Goal: Task Accomplishment & Management: Use online tool/utility

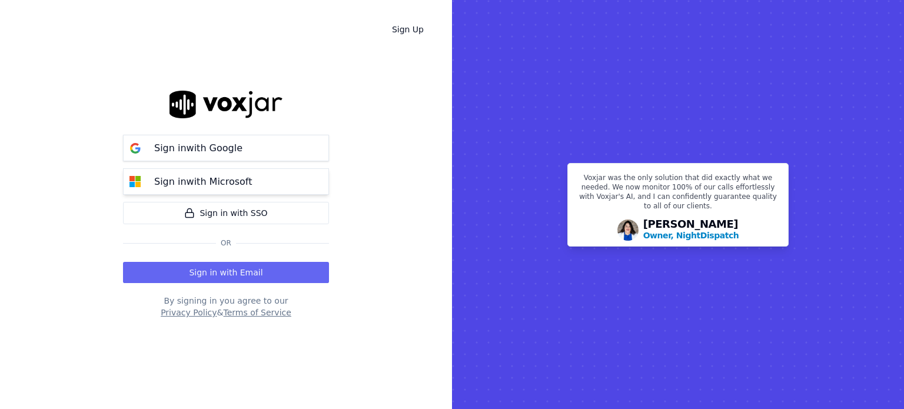
click at [235, 176] on p "Sign in with Microsoft" at bounding box center [203, 182] width 98 height 14
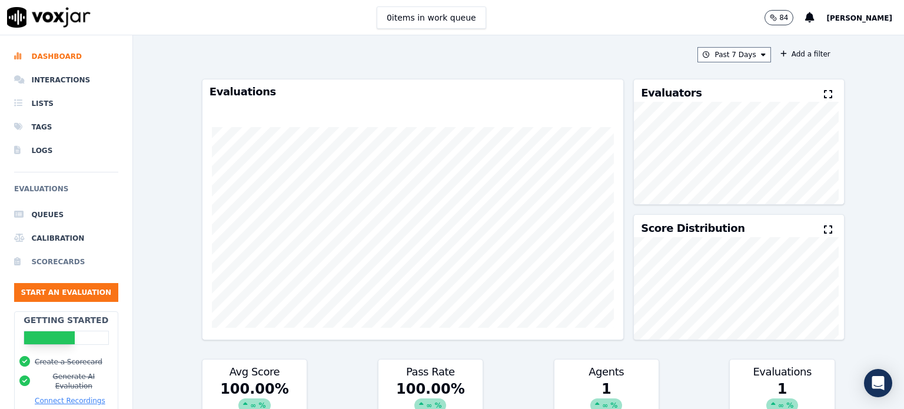
click at [59, 264] on li "Scorecards" at bounding box center [66, 262] width 104 height 24
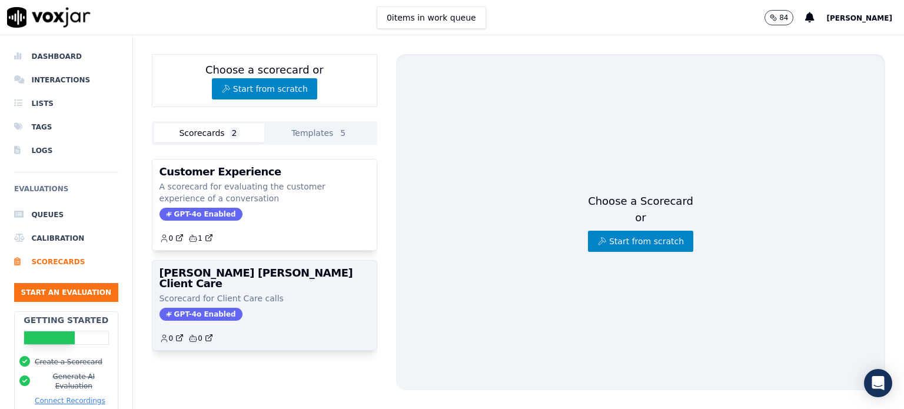
click at [227, 278] on h3 "[PERSON_NAME] [PERSON_NAME] Client Care" at bounding box center [264, 278] width 210 height 21
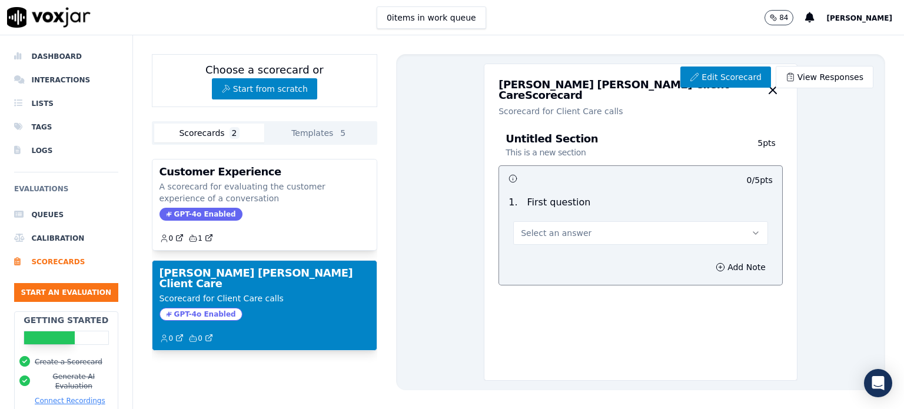
click at [560, 138] on h3 "Untitled Section This is a new section" at bounding box center [617, 146] width 225 height 25
click at [555, 155] on p "This is a new section" at bounding box center [545, 153] width 80 height 12
click at [565, 139] on h3 "Untitled Section This is a new section" at bounding box center [617, 146] width 225 height 25
click at [715, 72] on link "Edit Scorecard" at bounding box center [725, 76] width 90 height 21
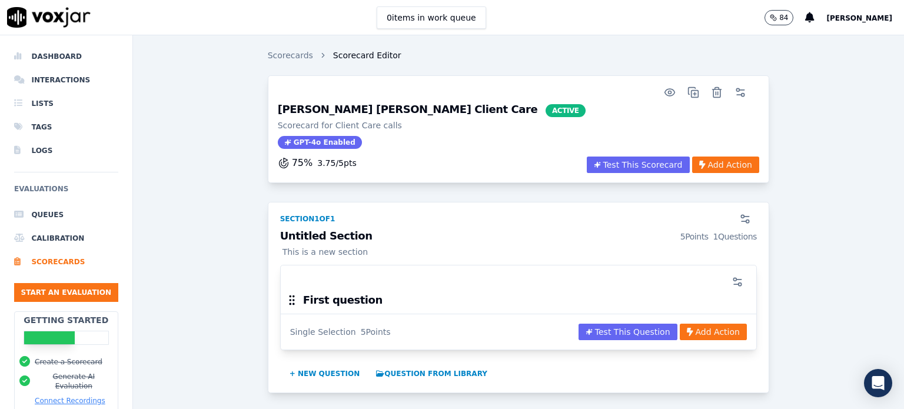
drag, startPoint x: 358, startPoint y: 249, endPoint x: 343, endPoint y: 239, distance: 17.5
click at [357, 249] on p "This is a new section" at bounding box center [518, 252] width 477 height 12
click at [340, 235] on h3 "Untitled Section 5 Points 1 Questions" at bounding box center [518, 237] width 477 height 12
drag, startPoint x: 357, startPoint y: 232, endPoint x: 327, endPoint y: 232, distance: 29.4
click at [327, 232] on h3 "Untitled Section 5 Points 1 Questions" at bounding box center [518, 237] width 477 height 12
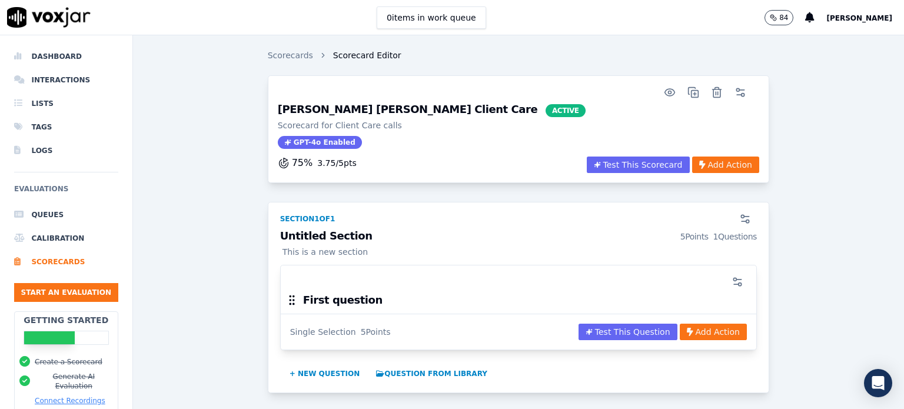
click at [408, 241] on div "Untitled Section 5 Points 1 Questions This is a new section" at bounding box center [518, 248] width 491 height 34
click at [305, 255] on p "This is a new section" at bounding box center [518, 252] width 477 height 12
click at [746, 220] on circle "button" at bounding box center [747, 221] width 3 height 3
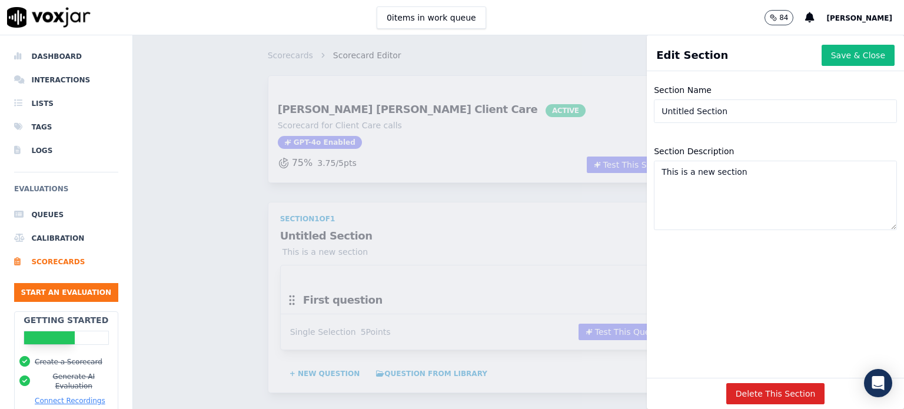
drag, startPoint x: 717, startPoint y: 112, endPoint x: 617, endPoint y: 115, distance: 100.0
click at [617, 115] on div "Edit Section Save & Close Section Name Untitled Section Section Description Thi…" at bounding box center [518, 222] width 771 height 374
type input "o"
type input "O"
click at [824, 58] on button "Save & Close" at bounding box center [857, 55] width 73 height 21
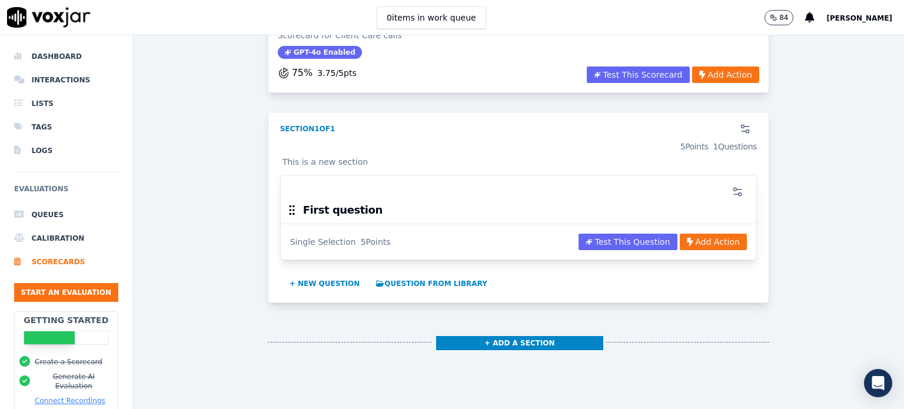
scroll to position [184, 0]
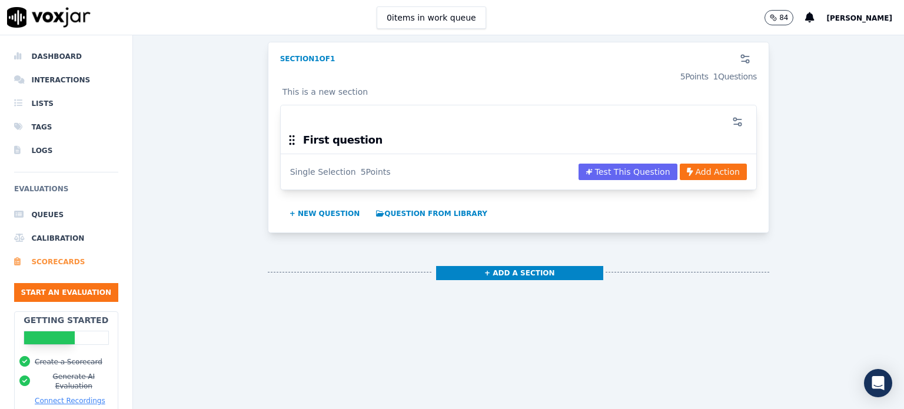
click at [65, 264] on li "Scorecards" at bounding box center [66, 262] width 104 height 24
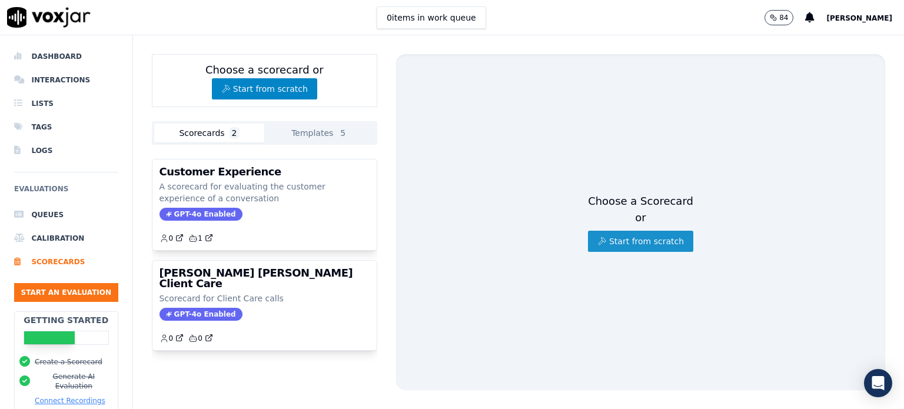
click at [612, 233] on button "Start from scratch" at bounding box center [640, 241] width 105 height 21
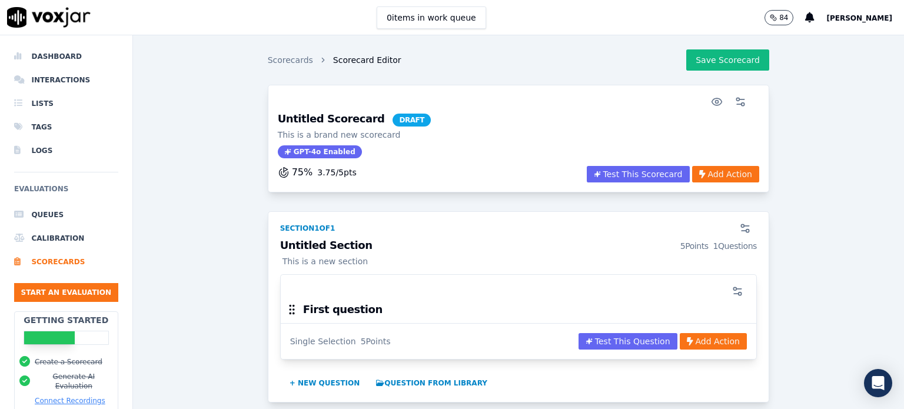
click at [339, 118] on h3 "Untitled Scorecard DRAFT" at bounding box center [354, 120] width 153 height 13
drag, startPoint x: 359, startPoint y: 119, endPoint x: 558, endPoint y: 122, distance: 198.9
click at [268, 124] on div "Untitled Scorecard DRAFT This is a brand new scorecard GPT-4o Enabled 75 % 3.75…" at bounding box center [518, 139] width 501 height 108
click at [734, 101] on icon "button" at bounding box center [740, 102] width 12 height 12
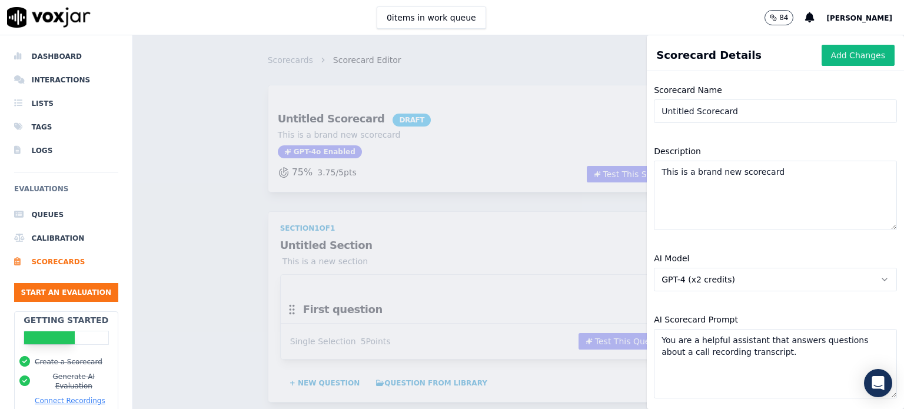
drag, startPoint x: 721, startPoint y: 112, endPoint x: 640, endPoint y: 115, distance: 81.8
click at [647, 115] on div "Scorecard Name Untitled Scorecard" at bounding box center [775, 103] width 257 height 54
click at [745, 115] on input "Scorecard Name" at bounding box center [775, 111] width 243 height 24
type input "[PERSON_NAME] [PERSON_NAME] Lead Intake"
click at [711, 182] on textarea "This is a brand new scorecard" at bounding box center [775, 195] width 243 height 69
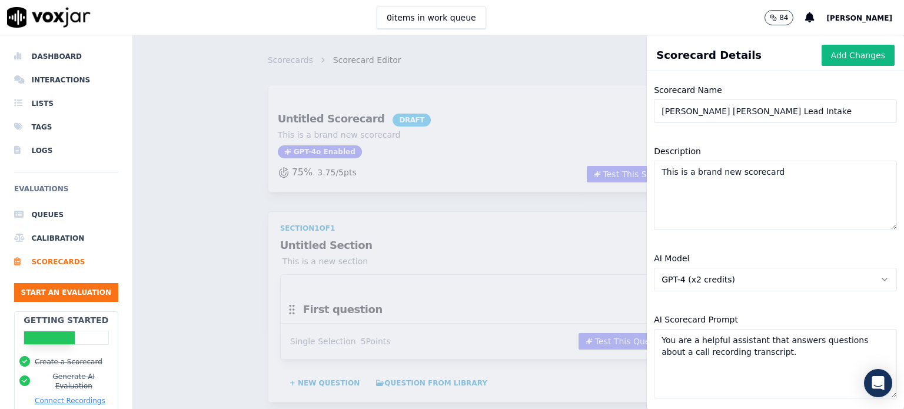
drag, startPoint x: 762, startPoint y: 174, endPoint x: 642, endPoint y: 179, distance: 119.6
click at [654, 179] on textarea "This is a brand new scorecard" at bounding box center [775, 195] width 243 height 69
type textarea "S"
type textarea "Scorecard for TR Lead Intake Calls"
click at [827, 56] on button "Add Changes" at bounding box center [857, 55] width 73 height 21
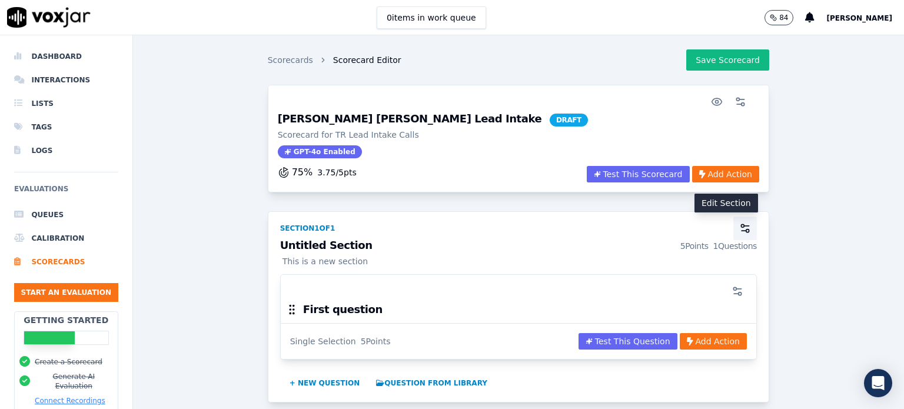
click at [739, 226] on icon "button" at bounding box center [745, 228] width 12 height 12
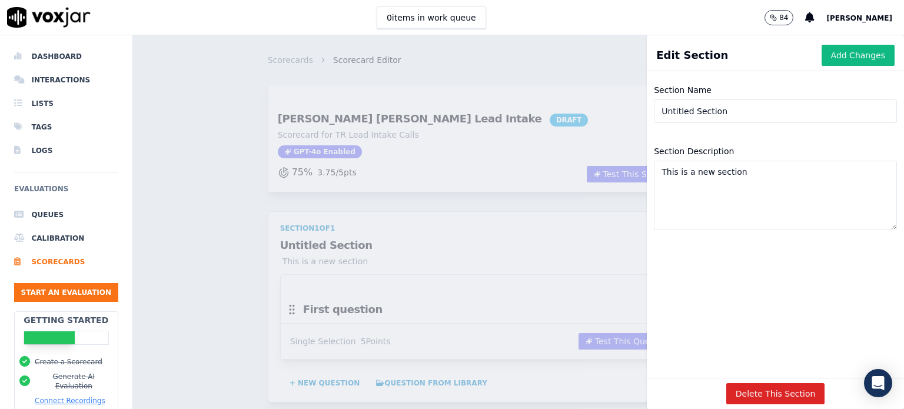
click at [683, 112] on input "Untitled Section" at bounding box center [775, 111] width 243 height 24
type input "Untitled Section"
drag, startPoint x: 728, startPoint y: 107, endPoint x: 647, endPoint y: 115, distance: 81.0
click at [654, 115] on input "Untitled Section" at bounding box center [775, 111] width 243 height 24
type input "Opening"
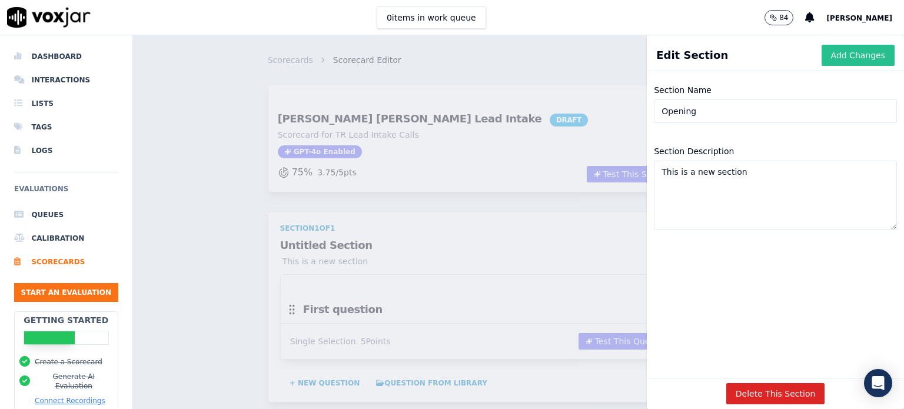
click at [826, 60] on button "Add Changes" at bounding box center [857, 55] width 73 height 21
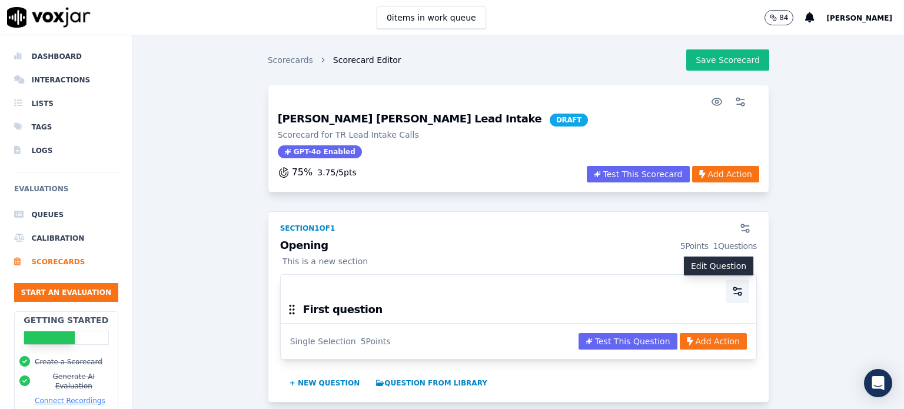
click at [731, 287] on icon "button" at bounding box center [737, 291] width 12 height 12
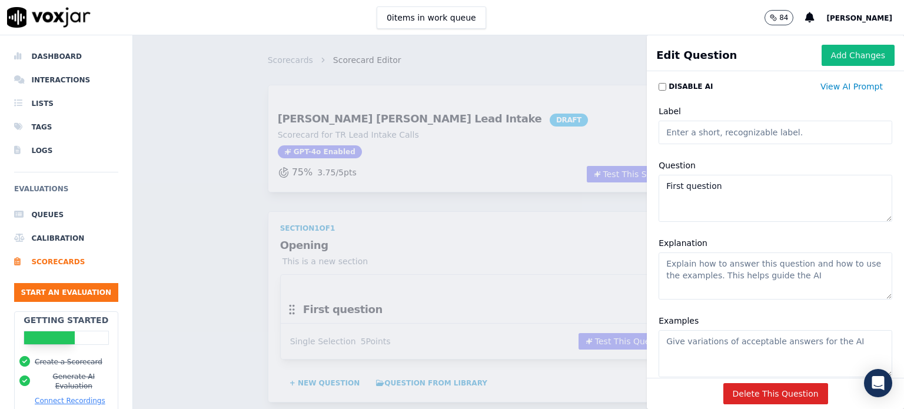
click at [695, 189] on textarea "First question" at bounding box center [775, 198] width 234 height 47
drag, startPoint x: 710, startPoint y: 187, endPoint x: 655, endPoint y: 185, distance: 54.1
click at [658, 185] on textarea "First question" at bounding box center [775, 198] width 234 height 47
click at [666, 190] on textarea "Question" at bounding box center [775, 198] width 234 height 47
paste textarea "Opened Call Appropriately"
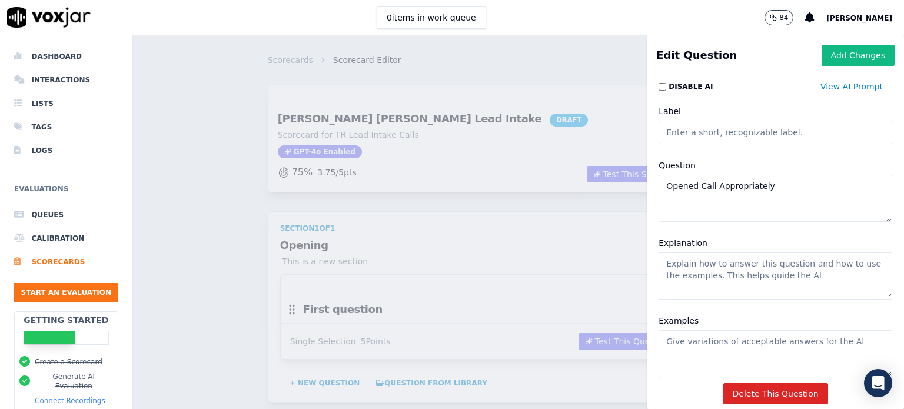
click at [765, 187] on textarea "Opened Call Appropriately" at bounding box center [775, 198] width 234 height 47
type textarea "Opened Call Appropriately"
click at [692, 268] on textarea "Explanation" at bounding box center [775, 275] width 234 height 47
click at [680, 269] on textarea "Explanation" at bounding box center [775, 275] width 234 height 47
paste textarea "•Greeting is warm and friendly. Includes client specialists and company name."
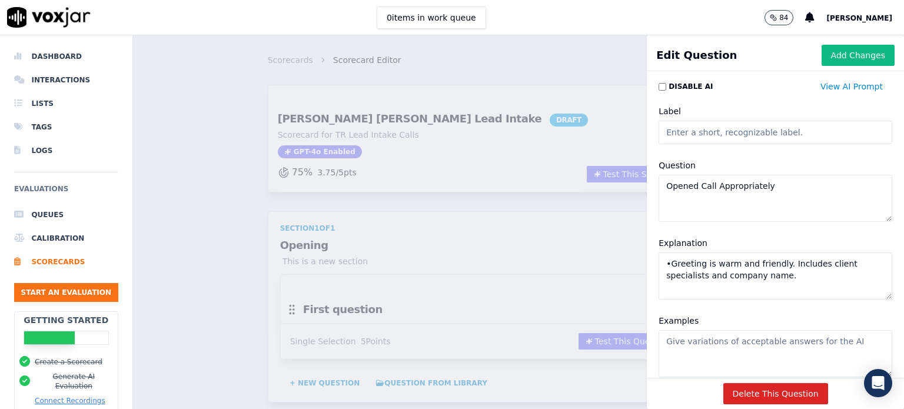
click at [658, 262] on textarea "•Greeting is warm and friendly. Includes client specialists and company name." at bounding box center [775, 275] width 234 height 47
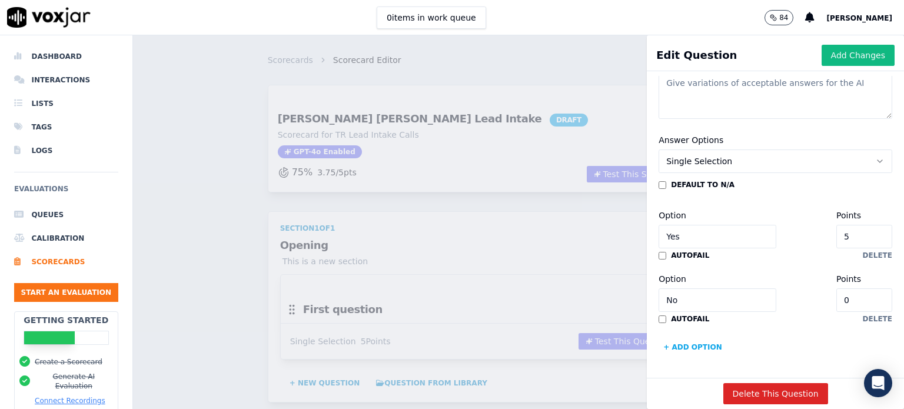
scroll to position [294, 0]
type textarea "Greeting is warm and friendly. Includes client specialists and company name."
click at [836, 225] on input "5" at bounding box center [864, 237] width 56 height 24
type input "3"
click at [844, 56] on button "Add Changes" at bounding box center [857, 55] width 73 height 21
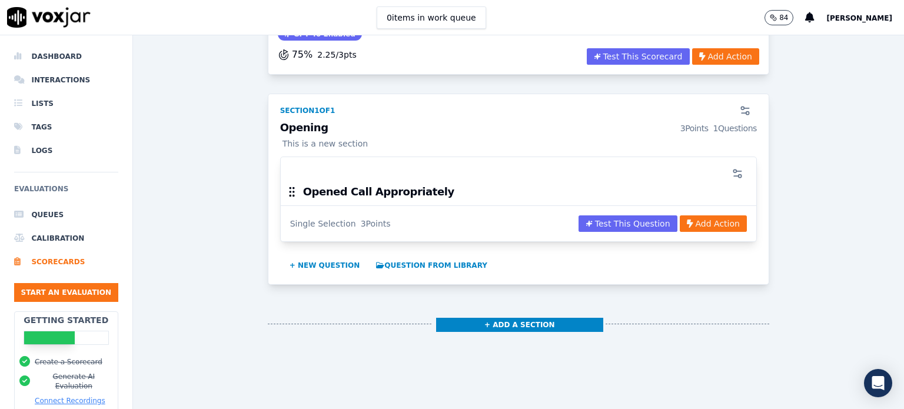
scroll to position [59, 0]
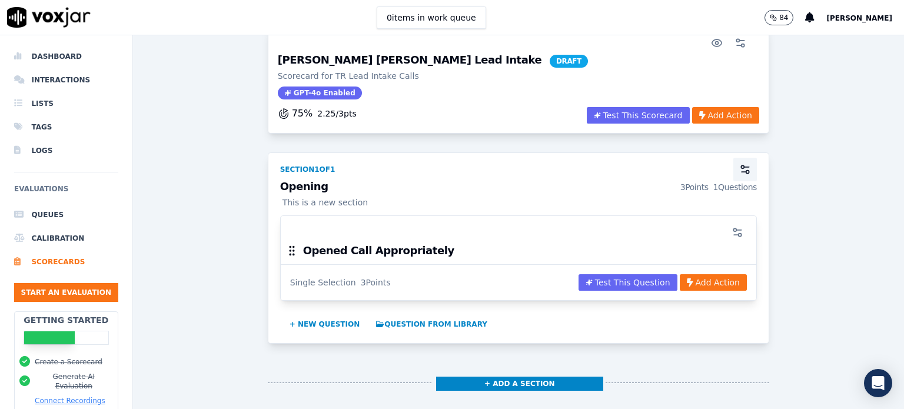
click at [739, 169] on icon "button" at bounding box center [745, 170] width 12 height 12
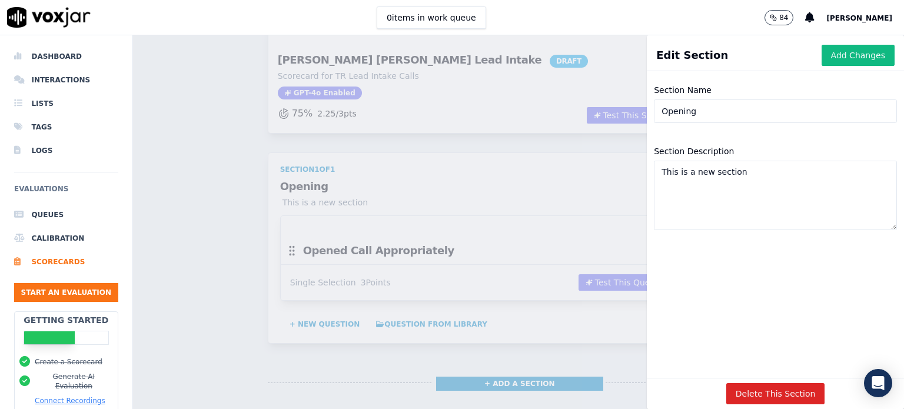
drag, startPoint x: 743, startPoint y: 176, endPoint x: 651, endPoint y: 173, distance: 91.8
click at [654, 173] on textarea "This is a new section" at bounding box center [775, 195] width 243 height 69
click at [833, 59] on button "Add Changes" at bounding box center [857, 55] width 73 height 21
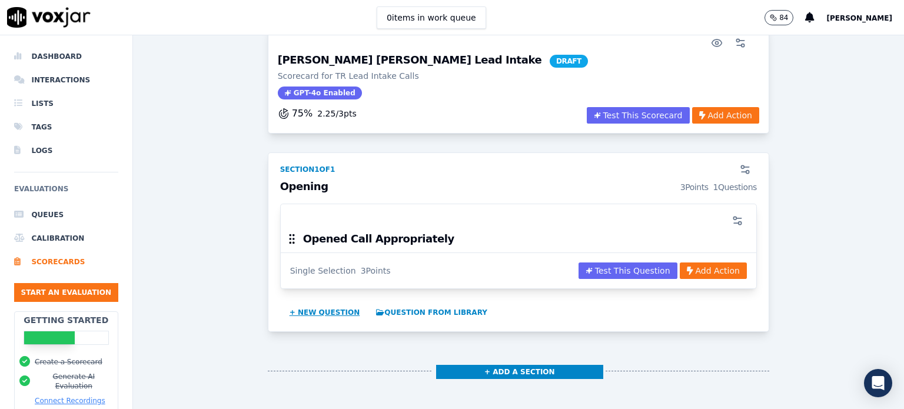
click at [319, 310] on button "+ New question" at bounding box center [325, 312] width 80 height 19
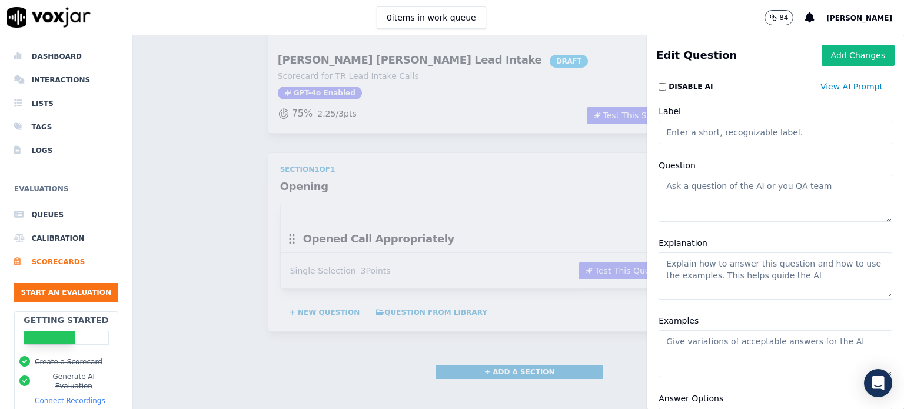
click at [687, 192] on textarea "Question" at bounding box center [775, 198] width 234 height 47
click at [670, 188] on textarea "Question" at bounding box center [775, 198] width 234 height 47
paste textarea "Verified Consumer Information"
type textarea "Verified Consumer Information"
click at [677, 271] on textarea "Explanation" at bounding box center [775, 275] width 234 height 47
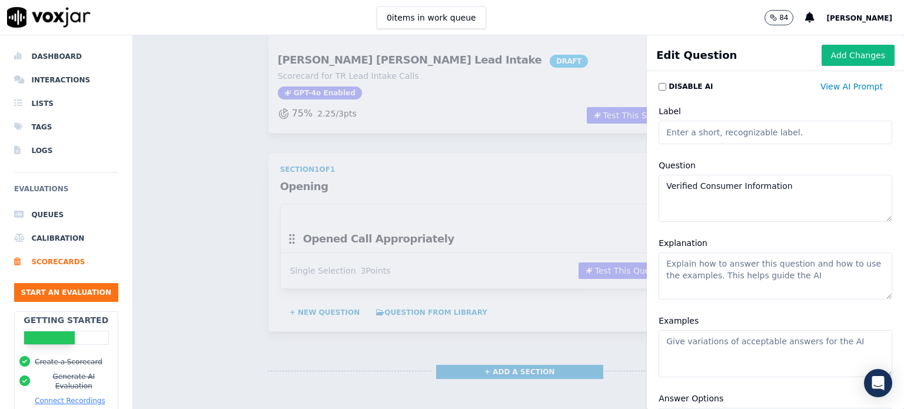
drag, startPoint x: 798, startPoint y: 274, endPoint x: 672, endPoint y: 268, distance: 125.5
click at [672, 268] on textarea "Explanation" at bounding box center [775, 275] width 234 height 47
paste textarea "• Account verification procedures followed appropriately based on the nature of…"
click at [661, 262] on textarea "• Account verification procedures followed appropriately based on the nature of…" at bounding box center [775, 275] width 234 height 47
click at [658, 274] on textarea "Account verification procedures followed appropriately based on the nature of t…" at bounding box center [775, 275] width 234 height 47
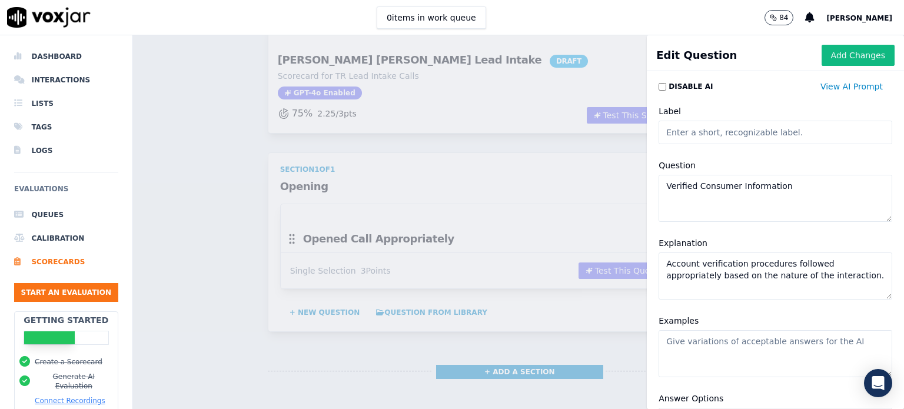
scroll to position [10, 0]
type textarea "Account verification procedures followed appropriately based on the nature of t…"
click at [821, 58] on button "Add Changes" at bounding box center [857, 55] width 73 height 21
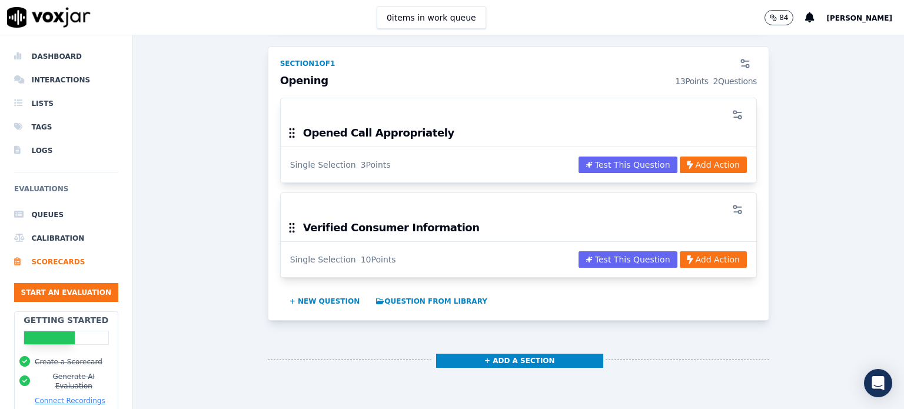
scroll to position [177, 0]
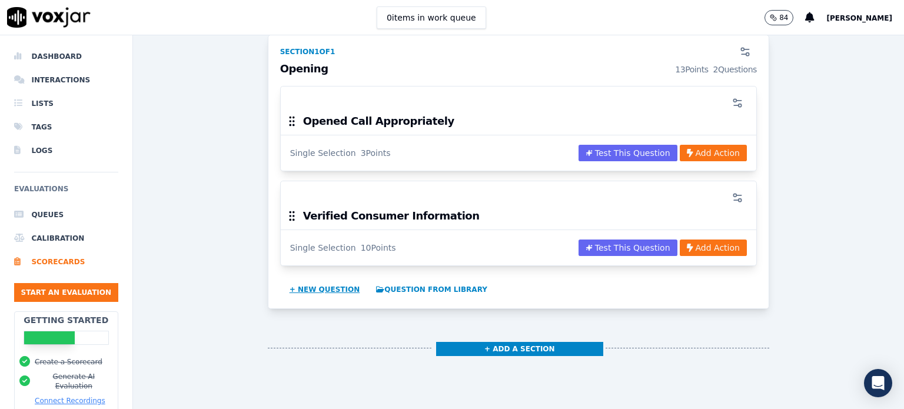
click at [323, 289] on button "+ New question" at bounding box center [325, 289] width 80 height 19
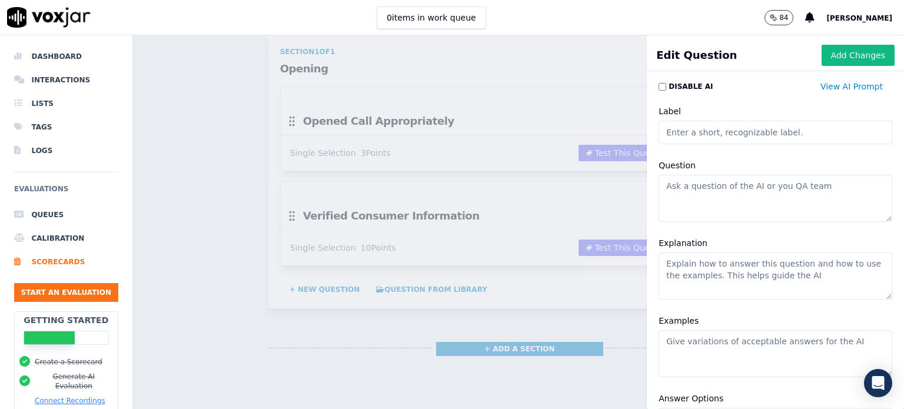
click at [667, 186] on textarea "Question" at bounding box center [775, 198] width 234 height 47
click at [664, 187] on textarea "Question" at bounding box center [775, 198] width 234 height 47
paste textarea "Conveyed genuine empathy (when appropriate)"
type textarea "Conveyed genuine empathy (when appropriate)"
click at [701, 268] on textarea "Explanation" at bounding box center [775, 275] width 234 height 47
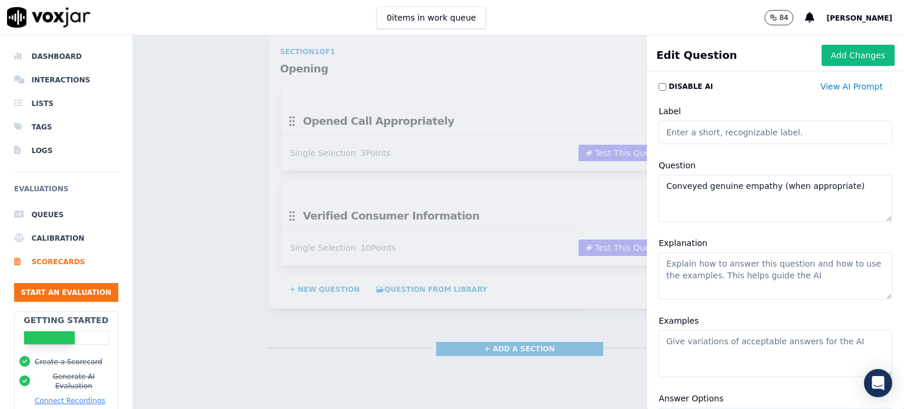
click at [683, 343] on textarea "Examples" at bounding box center [775, 353] width 234 height 47
click at [693, 264] on textarea "Explanation" at bounding box center [775, 275] width 234 height 47
paste textarea ""•Offering sincere apologies, empathy statements as appropriate for the situati…"
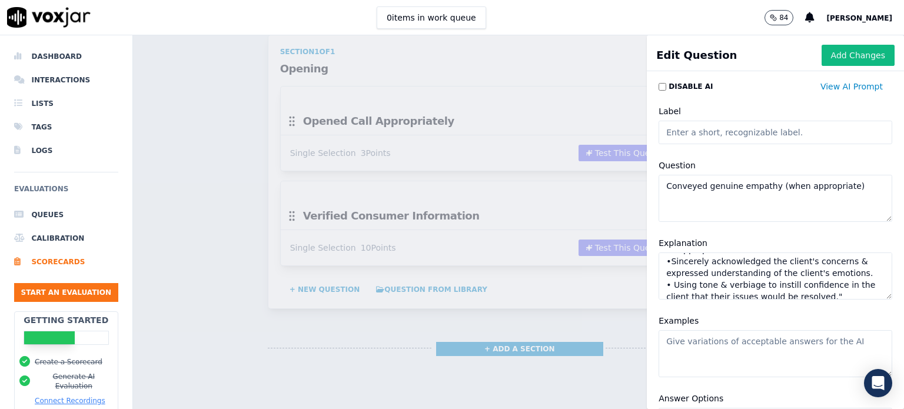
scroll to position [0, 0]
click at [658, 263] on textarea ""•Offering sincere apologies, empathy statements as appropriate for the situati…" at bounding box center [775, 275] width 234 height 47
click at [813, 274] on textarea "•Offering sincere apologies, empathy statements as appropriate for the situatio…" at bounding box center [775, 275] width 234 height 47
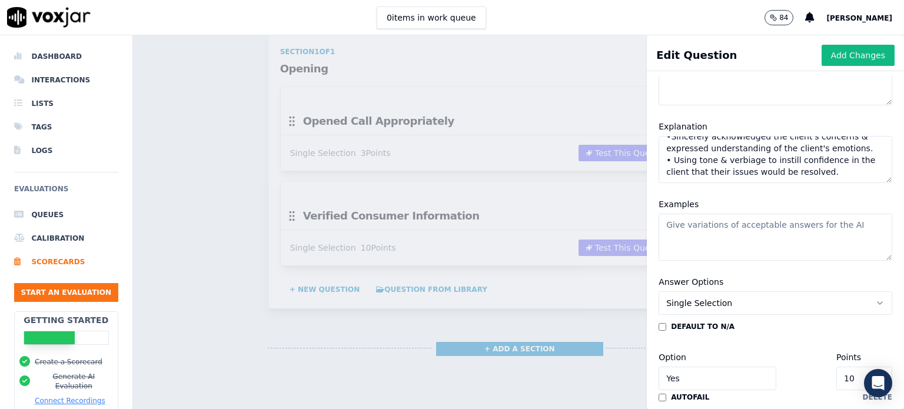
scroll to position [118, 0]
click at [760, 148] on textarea "•Offering sincere apologies, empathy statements as appropriate for the situatio…" at bounding box center [775, 158] width 234 height 47
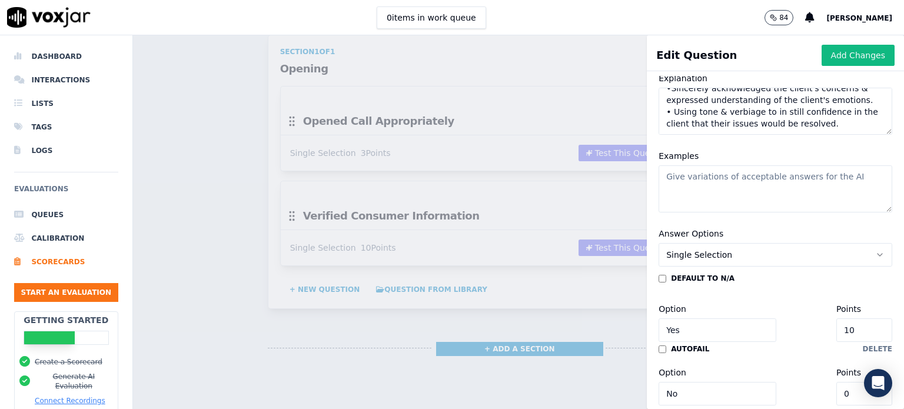
scroll to position [235, 0]
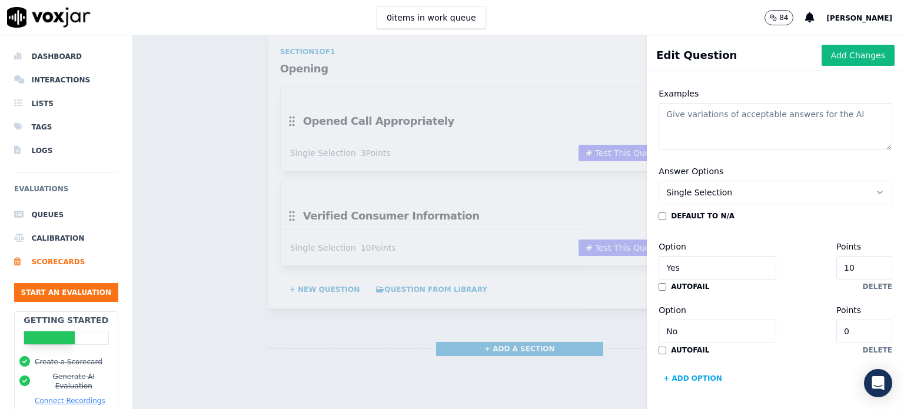
type textarea "•Offering sincere apologies, empathy statements as appropriate for the situatio…"
type input "9"
click at [836, 256] on input "9" at bounding box center [864, 268] width 56 height 24
type input "5"
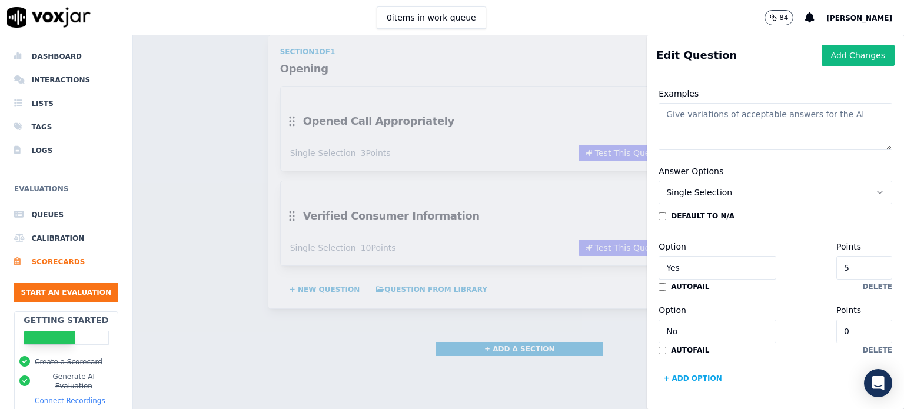
drag, startPoint x: 693, startPoint y: 298, endPoint x: 650, endPoint y: 297, distance: 43.0
click at [658, 319] on input "No" at bounding box center [717, 331] width 118 height 24
type input "Partial"
click at [836, 319] on input "0" at bounding box center [864, 331] width 56 height 24
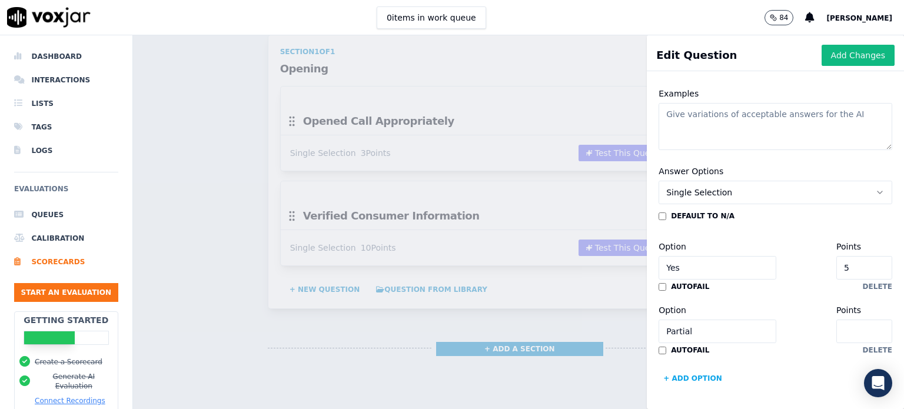
type input "3"
click at [688, 369] on button "+ Add option" at bounding box center [692, 378] width 68 height 19
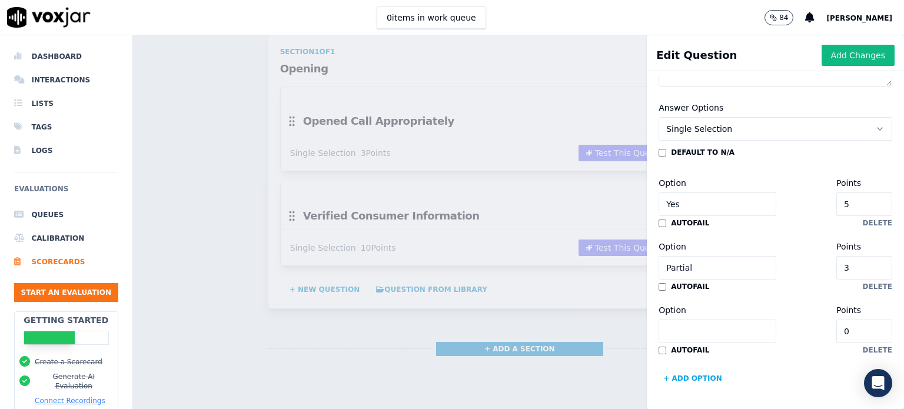
scroll to position [326, 0]
click at [683, 319] on input "Option" at bounding box center [717, 331] width 118 height 24
type input "No"
click at [833, 51] on button "Add Changes" at bounding box center [857, 55] width 73 height 21
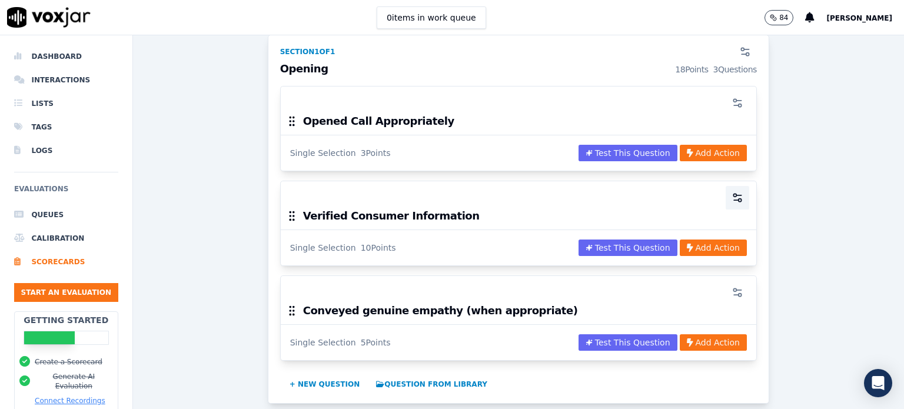
click at [731, 195] on icon "button" at bounding box center [737, 198] width 12 height 12
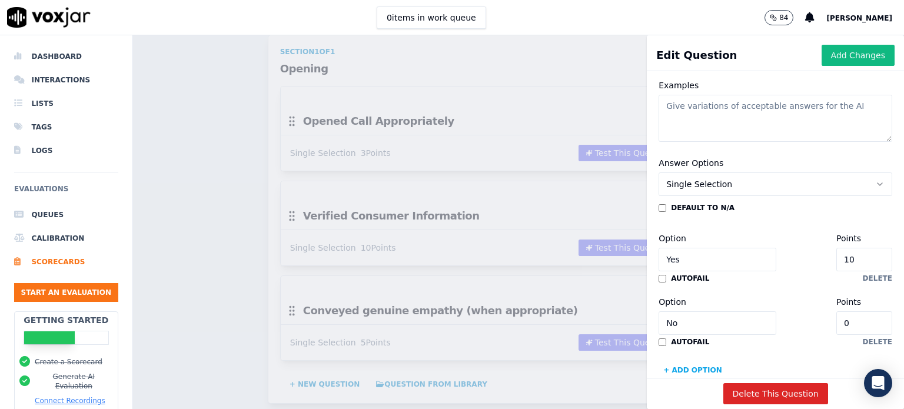
scroll to position [294, 0]
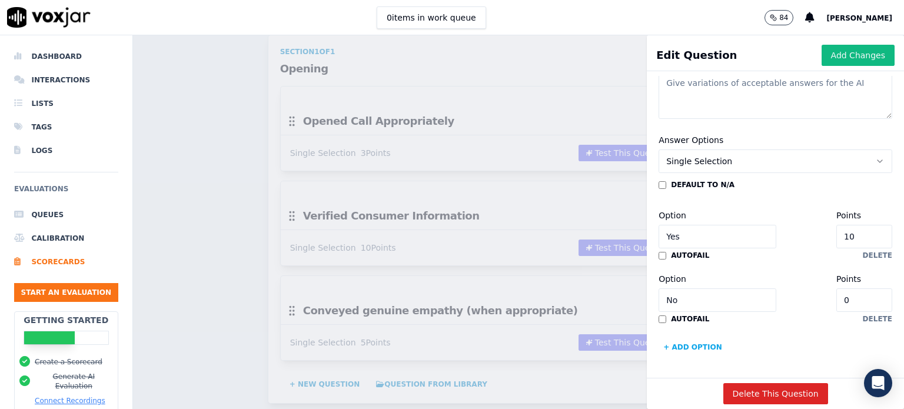
click at [836, 225] on input "10" at bounding box center [864, 237] width 56 height 24
type input "1"
type input "5"
drag, startPoint x: 662, startPoint y: 268, endPoint x: 641, endPoint y: 250, distance: 28.0
click at [651, 267] on div "Answer Options Single Selection default to N/A Option Yes Points 5 autofail del…" at bounding box center [775, 245] width 248 height 238
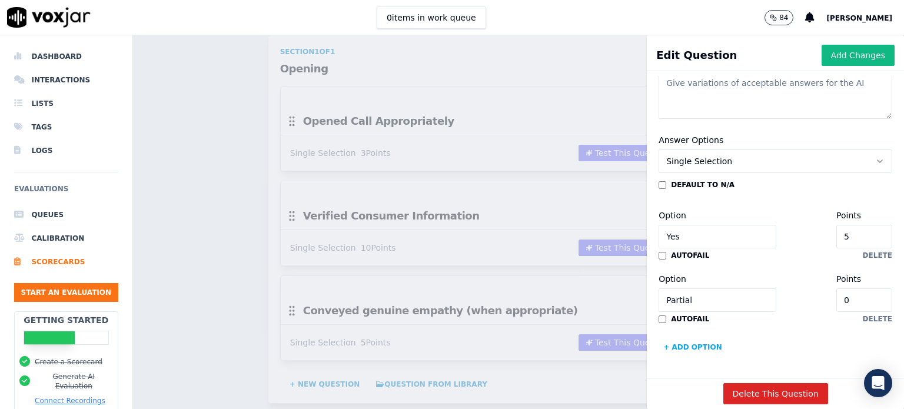
type input "Partial"
type input "3"
click at [676, 338] on button "+ Add option" at bounding box center [692, 347] width 68 height 19
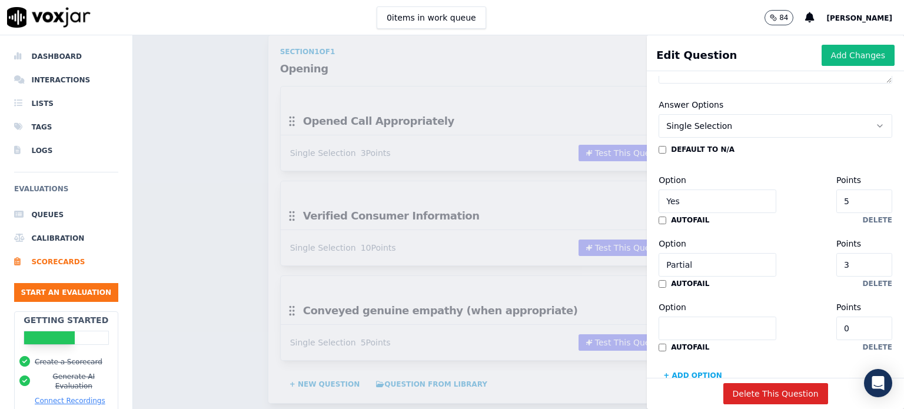
scroll to position [357, 0]
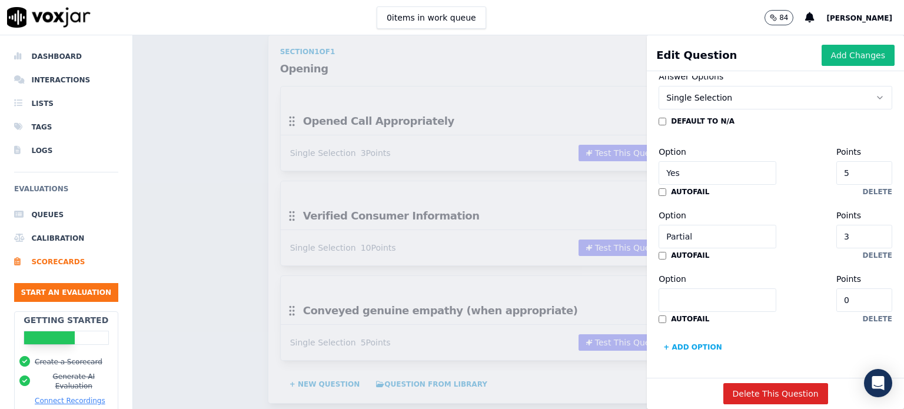
click at [671, 288] on input "Option" at bounding box center [717, 300] width 118 height 24
type input "No"
click at [833, 54] on button "Add Changes" at bounding box center [857, 55] width 73 height 21
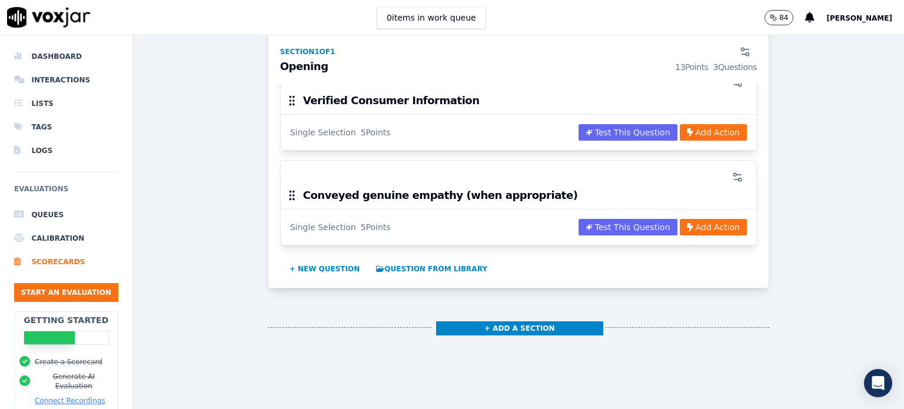
scroll to position [294, 0]
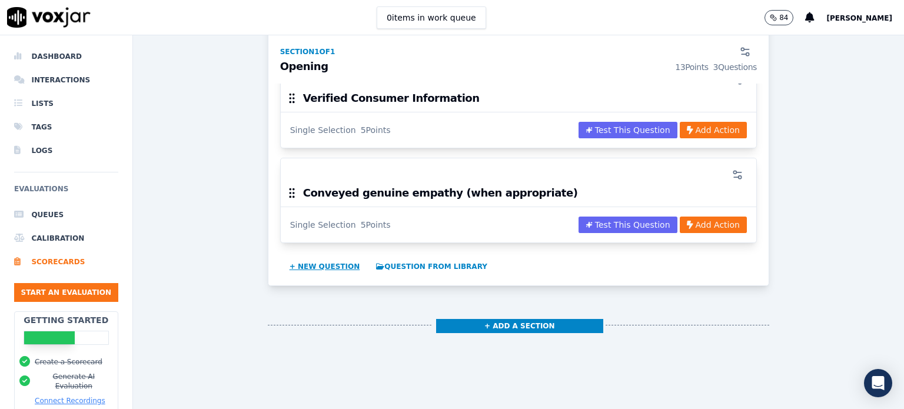
click at [329, 267] on button "+ New question" at bounding box center [325, 266] width 80 height 19
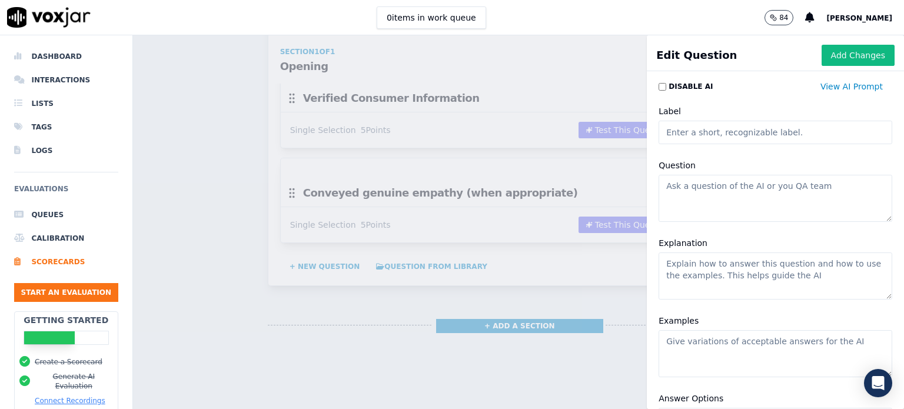
click at [675, 188] on textarea "Question" at bounding box center [775, 198] width 234 height 47
paste textarea "Provided assurance & Paraphrased reason for calling"
type textarea "Provided assurance & Paraphrased reason for calling"
click at [673, 265] on textarea "Explanation" at bounding box center [775, 275] width 234 height 47
click at [690, 268] on textarea "Explanation" at bounding box center [775, 275] width 234 height 47
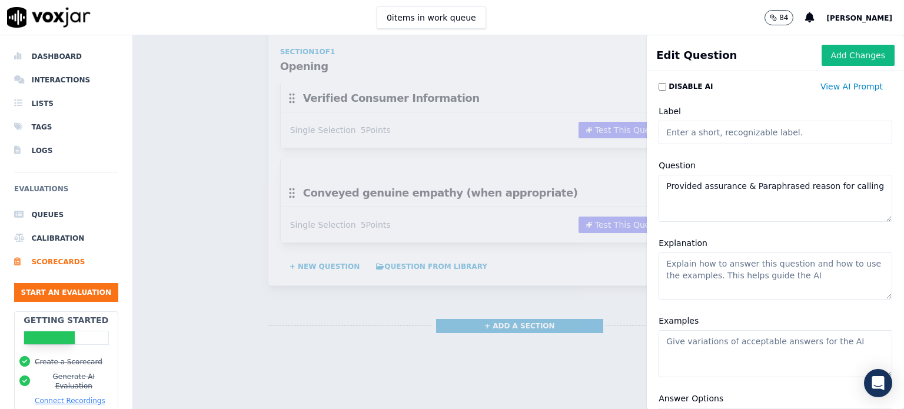
paste textarea ""• Offered a willingness to assist statement for the situation. • Paraphrase/re…"
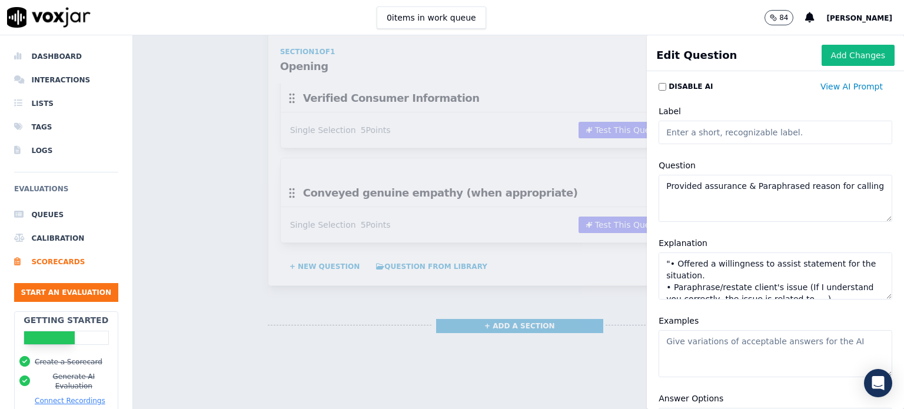
scroll to position [28, 0]
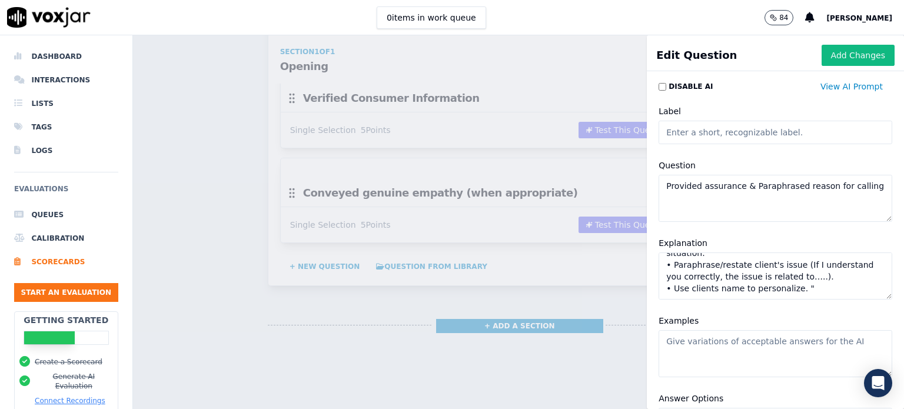
click at [783, 284] on textarea ""• Offered a willingness to assist statement for the situation. • Paraphrase/re…" at bounding box center [775, 275] width 234 height 47
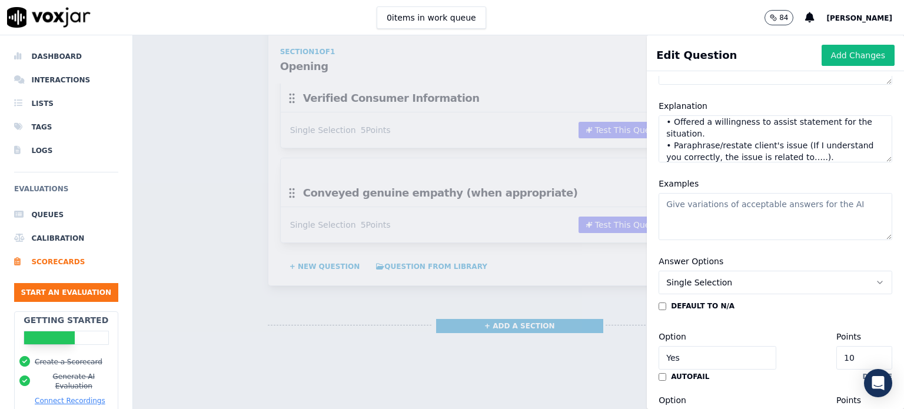
scroll to position [235, 0]
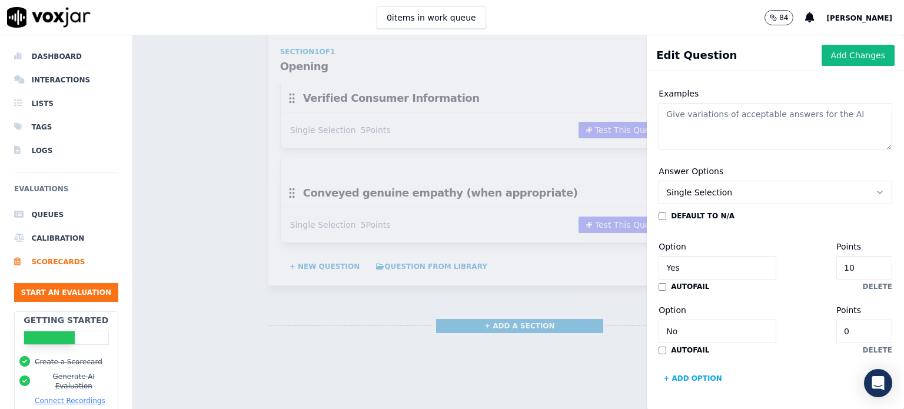
type textarea "• Offered a willingness to assist statement for the situation. • Paraphrase/res…"
click at [836, 261] on input "10" at bounding box center [864, 268] width 56 height 24
type input "1"
type input "3"
drag, startPoint x: 692, startPoint y: 327, endPoint x: 685, endPoint y: 291, distance: 37.2
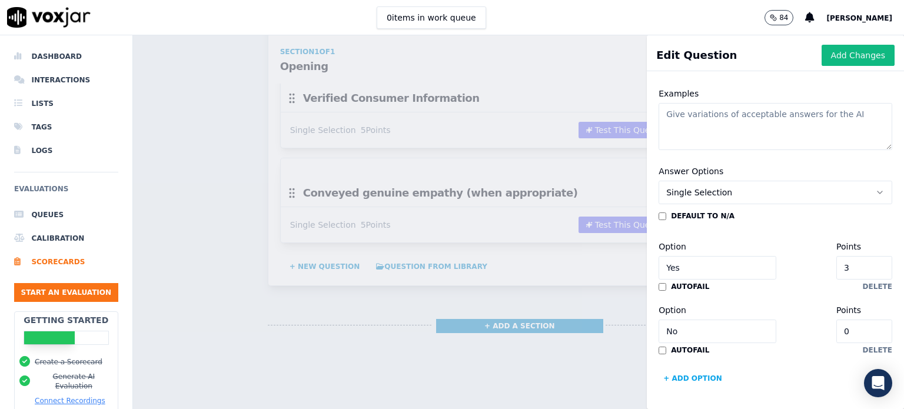
click at [658, 322] on input "No" at bounding box center [717, 331] width 118 height 24
type input "Partial"
click at [836, 324] on input "0" at bounding box center [864, 331] width 56 height 24
type input "2"
click at [672, 371] on button "+ Add option" at bounding box center [692, 378] width 68 height 19
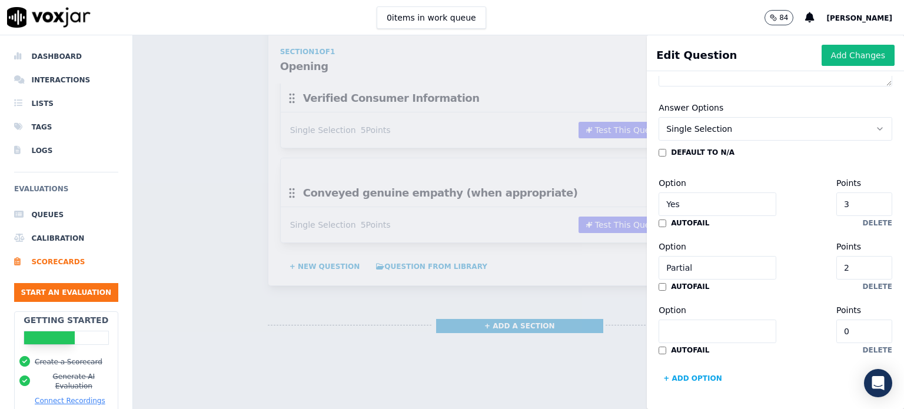
scroll to position [326, 0]
click at [693, 319] on input "Option" at bounding box center [717, 331] width 118 height 24
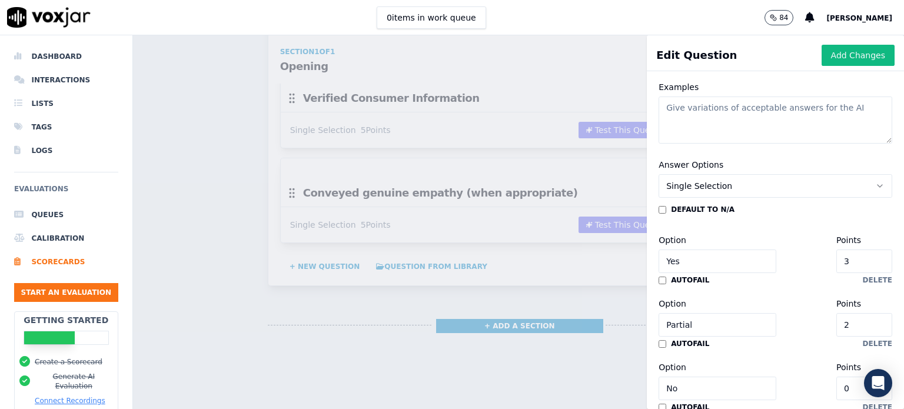
scroll to position [91, 0]
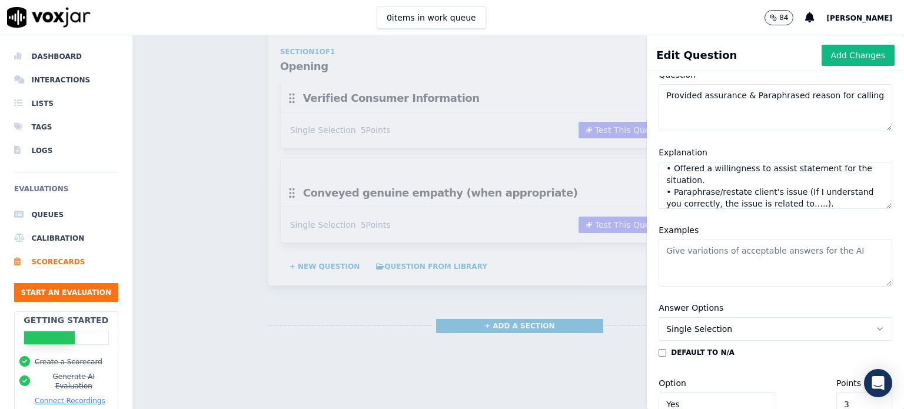
type input "No"
click at [830, 58] on button "Add Changes" at bounding box center [857, 55] width 73 height 21
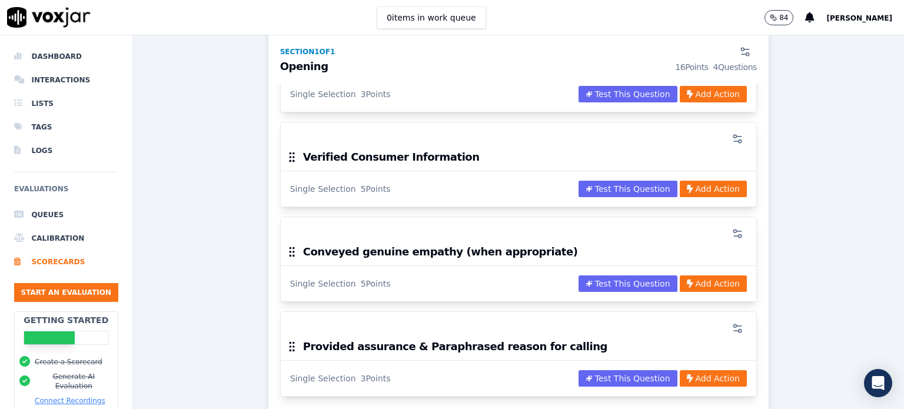
scroll to position [353, 0]
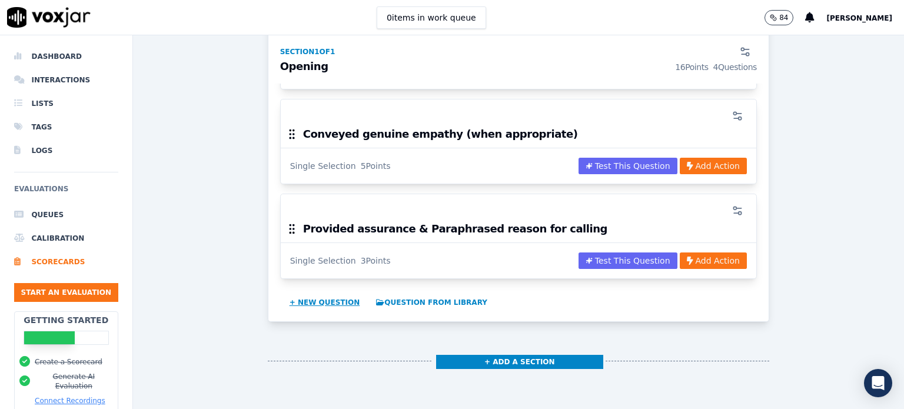
click at [309, 299] on button "+ New question" at bounding box center [325, 302] width 80 height 19
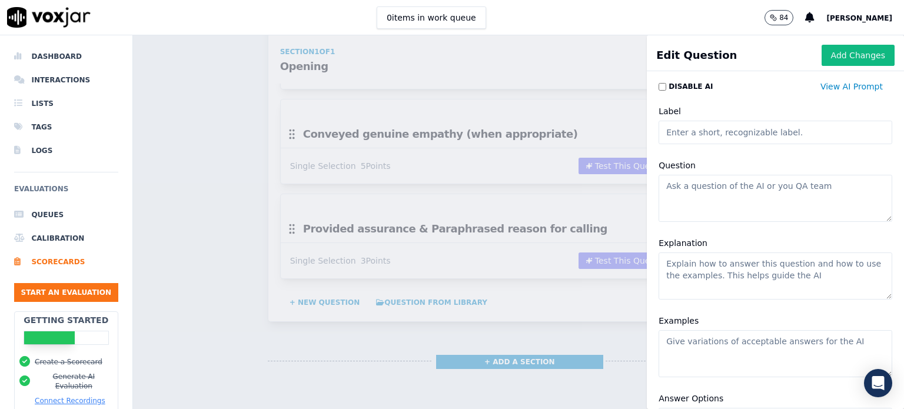
click at [678, 192] on textarea "Question" at bounding box center [775, 198] width 234 height 47
paste textarea "Tone and Pace"
click at [708, 184] on textarea "Tone and Pace" at bounding box center [775, 198] width 234 height 47
type textarea "Tone and Pace"
click at [678, 185] on textarea "Tone and Pace" at bounding box center [775, 198] width 234 height 47
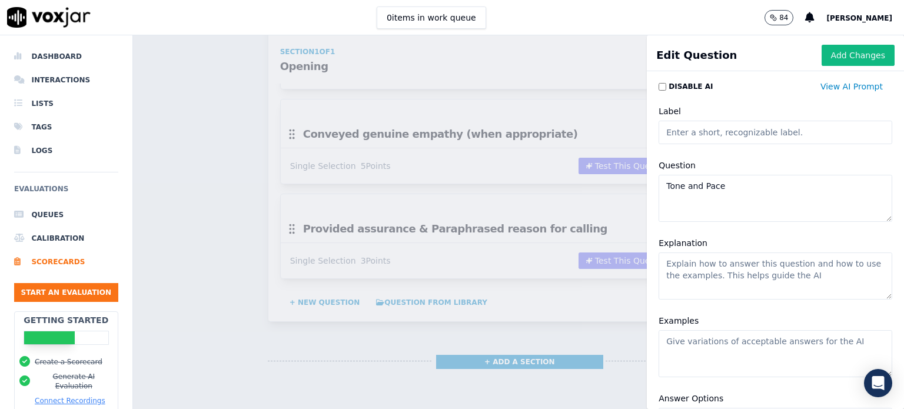
click at [683, 267] on textarea "Explanation" at bounding box center [775, 275] width 234 height 47
paste textarea ""• Be warm and friendly. • Confidence (avoided words such as I don't know, I th…"
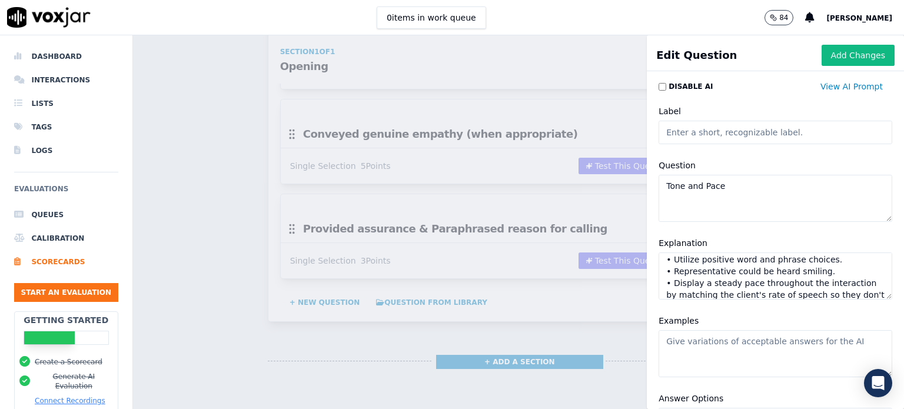
scroll to position [0, 0]
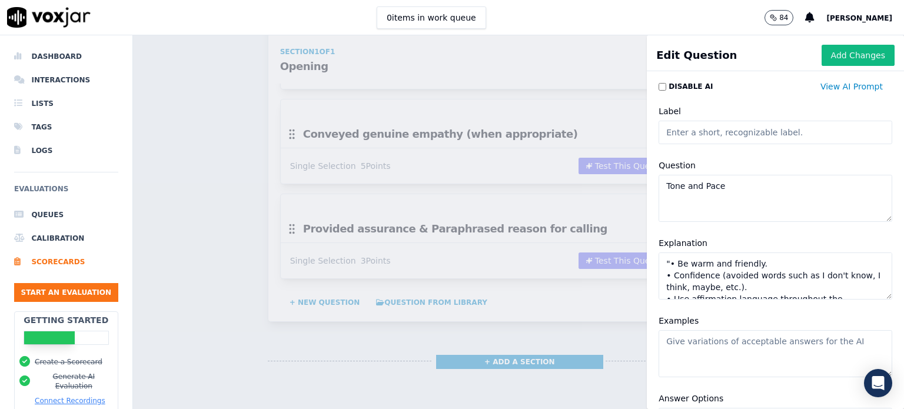
click at [658, 262] on textarea ""• Be warm and friendly. • Confidence (avoided words such as I don't know, I th…" at bounding box center [775, 275] width 234 height 47
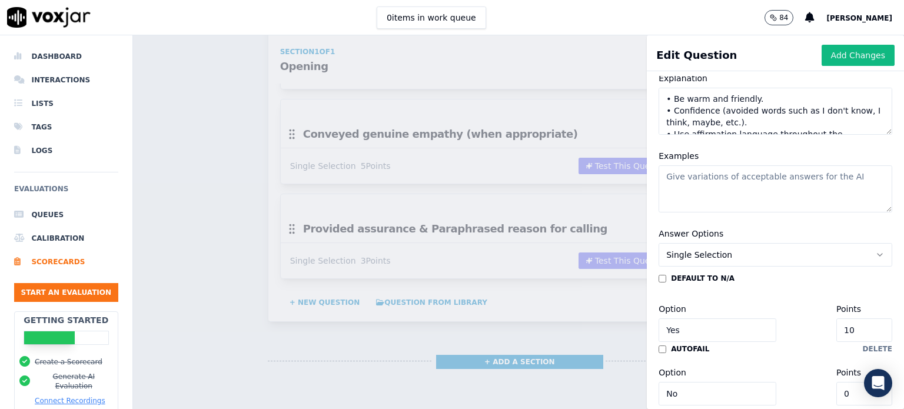
scroll to position [262, 0]
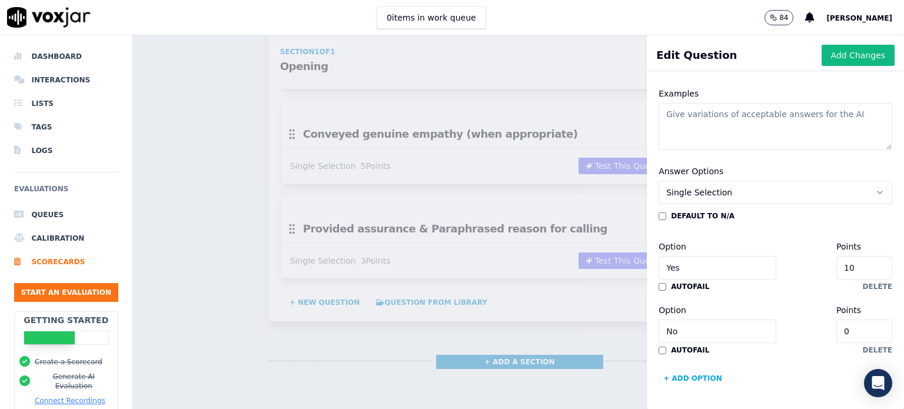
type textarea "• Be warm and friendly. • Confidence (avoided words such as I don't know, I thi…"
click at [836, 256] on input "10" at bounding box center [864, 268] width 56 height 24
type input "1"
type input "4"
drag, startPoint x: 672, startPoint y: 295, endPoint x: 645, endPoint y: 294, distance: 27.7
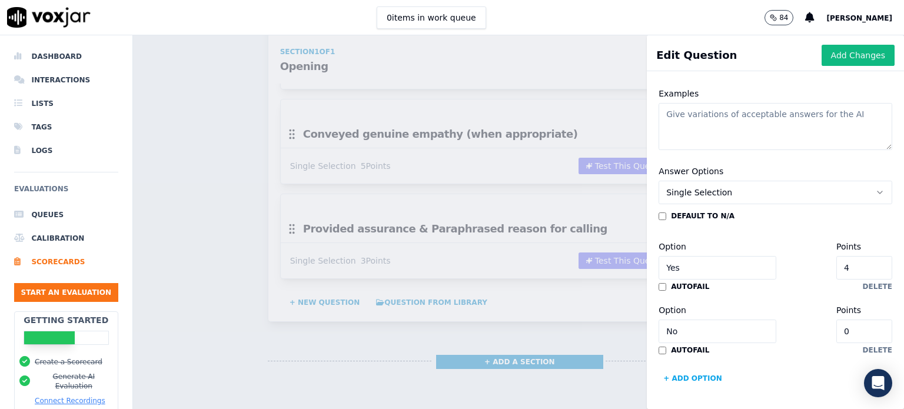
click at [651, 298] on div "Answer Options Single Selection default to N/A Option Yes Points 4 autofail del…" at bounding box center [775, 276] width 248 height 238
type input "Partial"
click at [836, 319] on input "0" at bounding box center [864, 331] width 56 height 24
type input "2"
click at [691, 369] on button "+ Add option" at bounding box center [692, 378] width 68 height 19
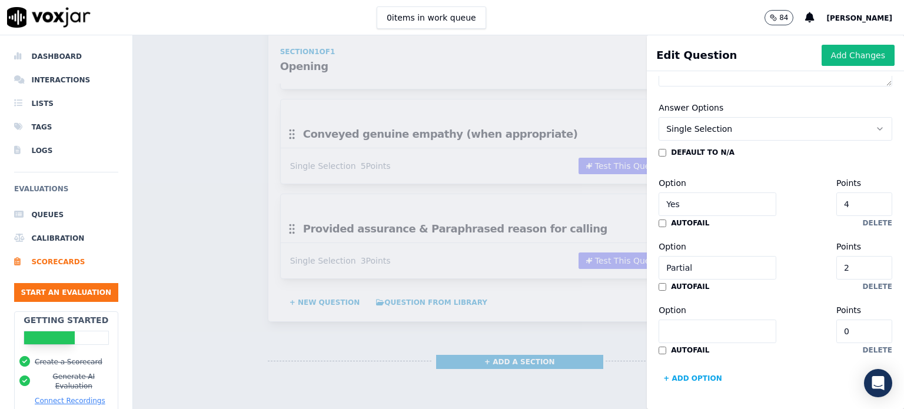
scroll to position [326, 0]
drag, startPoint x: 690, startPoint y: 291, endPoint x: 647, endPoint y: 300, distance: 43.8
click at [689, 319] on input "Option" at bounding box center [717, 331] width 118 height 24
type input "No"
click at [822, 54] on button "Add Changes" at bounding box center [857, 55] width 73 height 21
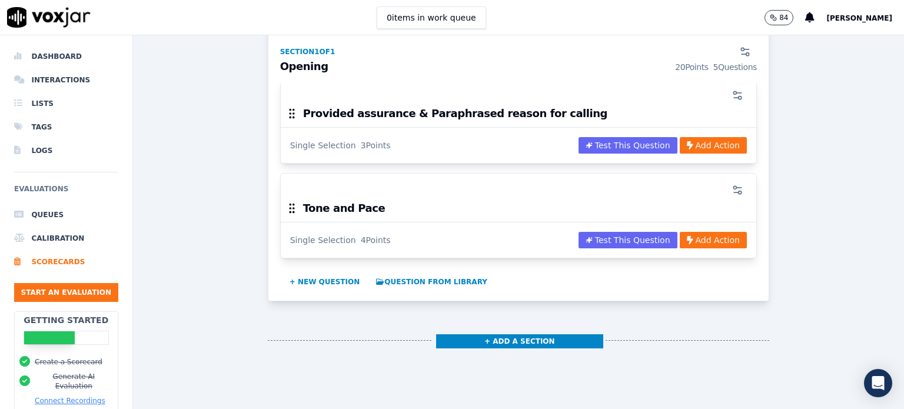
scroll to position [471, 0]
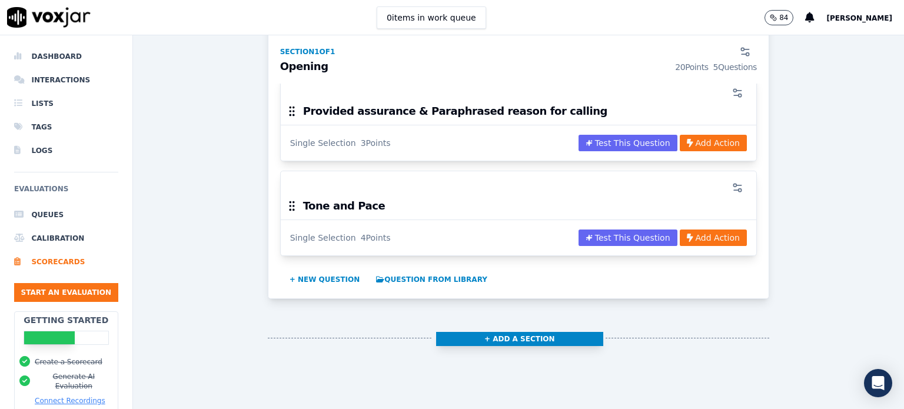
click at [485, 337] on button "+ Add a section" at bounding box center [519, 339] width 167 height 14
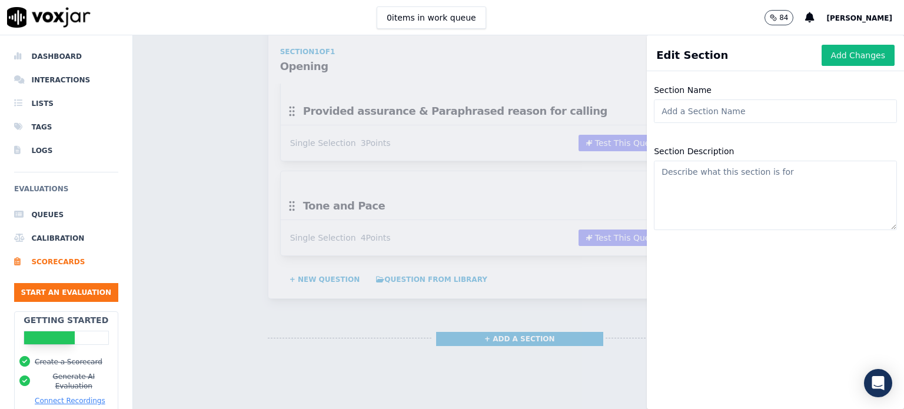
click at [703, 114] on input "Section Name" at bounding box center [775, 111] width 243 height 24
type input "Discovery"
click at [845, 61] on button "Add Changes" at bounding box center [857, 55] width 73 height 21
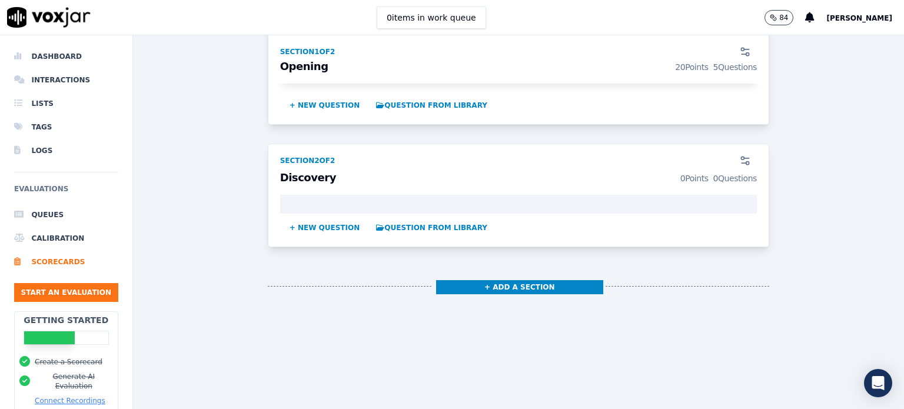
scroll to position [647, 0]
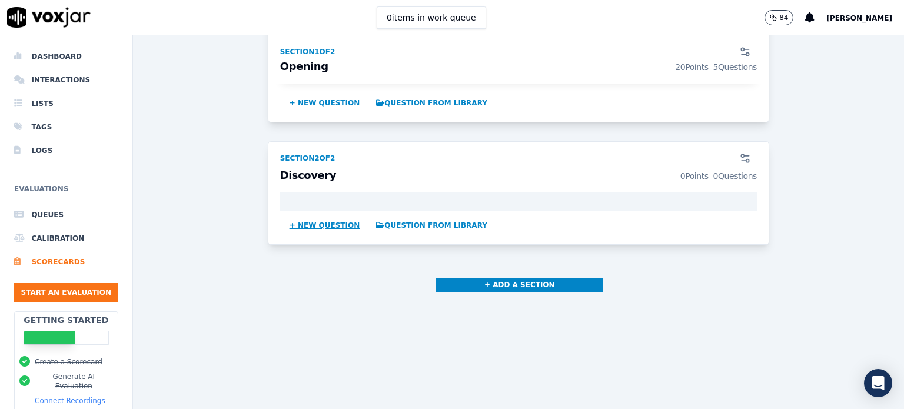
click at [328, 224] on button "+ New question" at bounding box center [325, 225] width 80 height 19
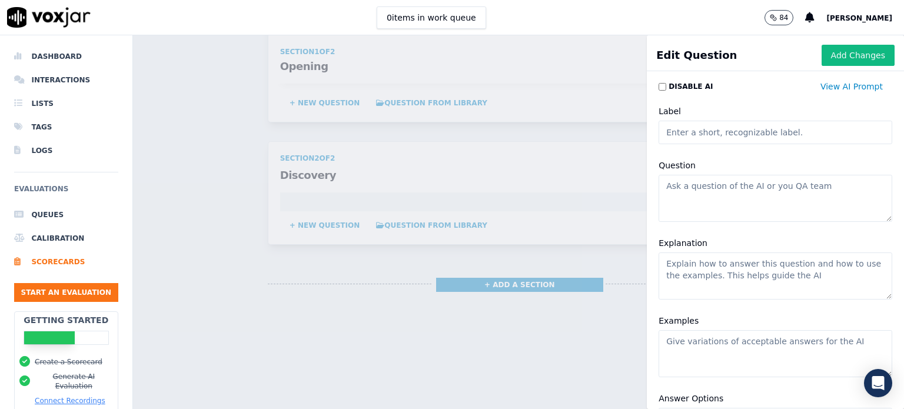
click at [666, 185] on textarea "Question" at bounding box center [775, 198] width 234 height 47
click at [697, 183] on textarea "Question" at bounding box center [775, 198] width 234 height 47
paste textarea "Call Control/Call Flow"
type textarea "Call Control/Call Flow"
click at [757, 270] on textarea "Explanation" at bounding box center [775, 275] width 234 height 47
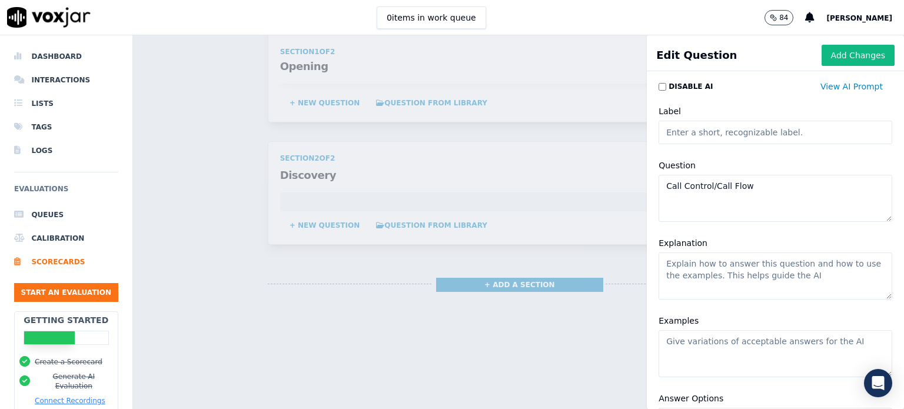
click at [677, 271] on textarea "Explanation" at bounding box center [775, 275] width 234 height 47
paste textarea ""• Maintained control of the call • Only provided information relevant to this …"
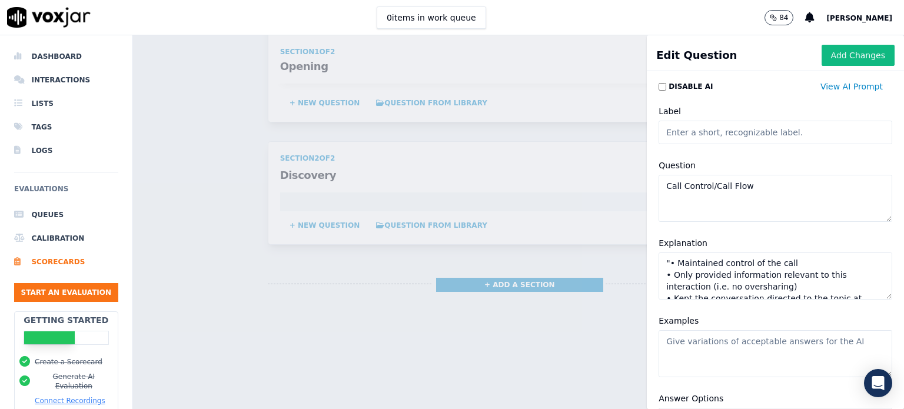
scroll to position [0, 0]
click at [658, 259] on textarea ""• Maintained control of the call • Only provided information relevant to this …" at bounding box center [775, 275] width 234 height 47
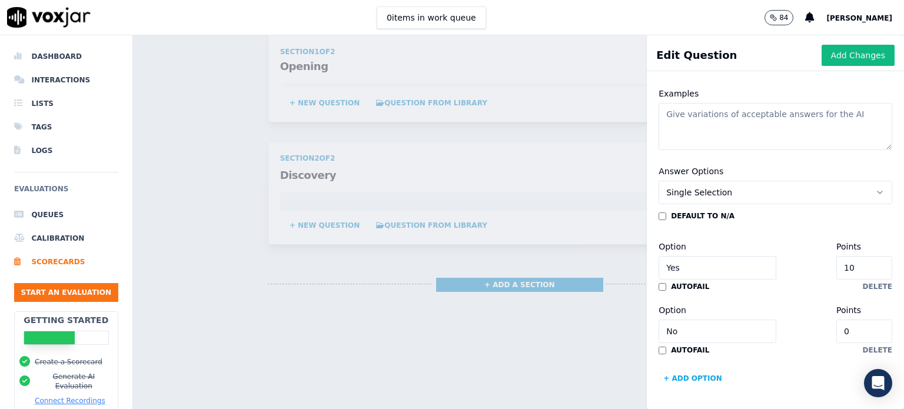
scroll to position [262, 0]
type textarea "• Maintained control of the call • Only provided information relevant to this i…"
click at [836, 256] on input "10" at bounding box center [864, 268] width 56 height 24
type input "1"
type input "4"
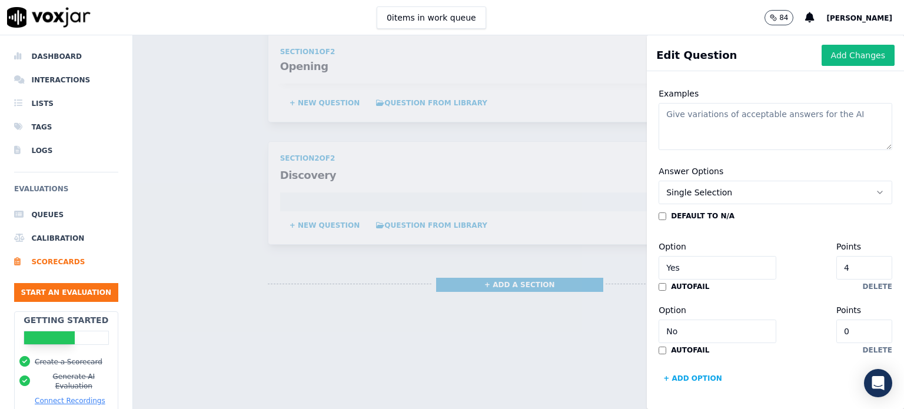
click at [680, 319] on input "No" at bounding box center [717, 331] width 118 height 24
type input "N"
type input "Partial"
click at [836, 319] on input "0" at bounding box center [864, 331] width 56 height 24
type input "3"
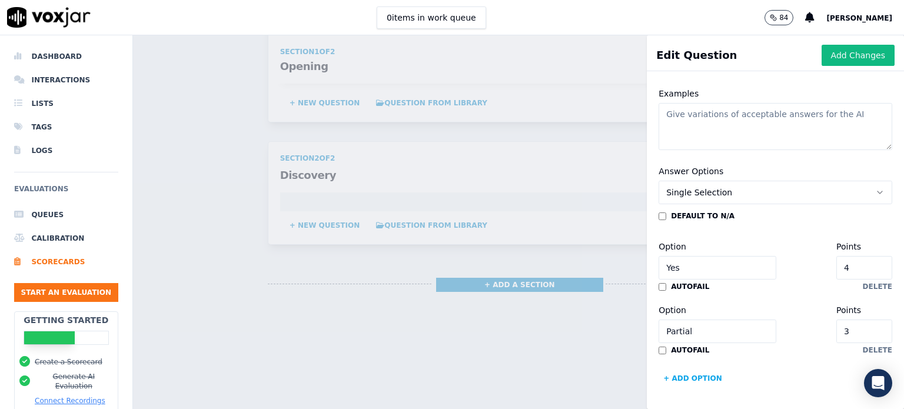
click at [690, 369] on button "+ Add option" at bounding box center [692, 378] width 68 height 19
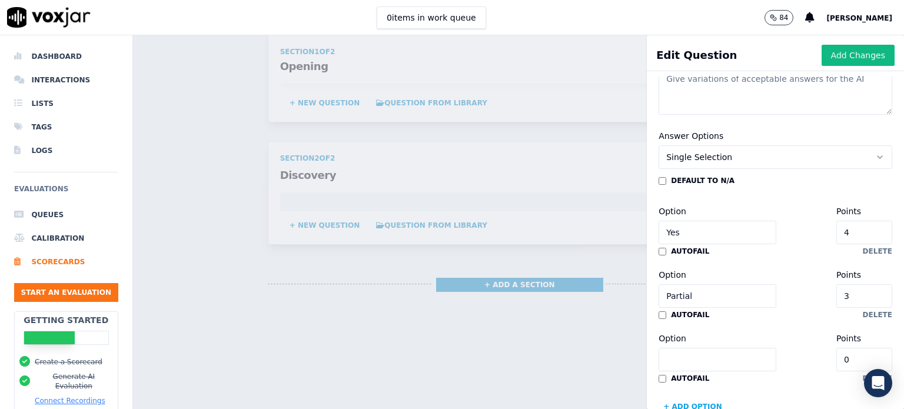
scroll to position [326, 0]
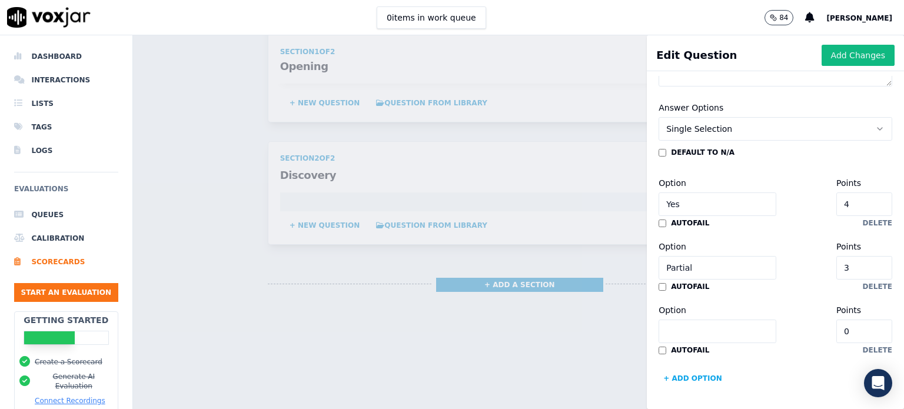
click at [683, 319] on input "Option" at bounding box center [717, 331] width 118 height 24
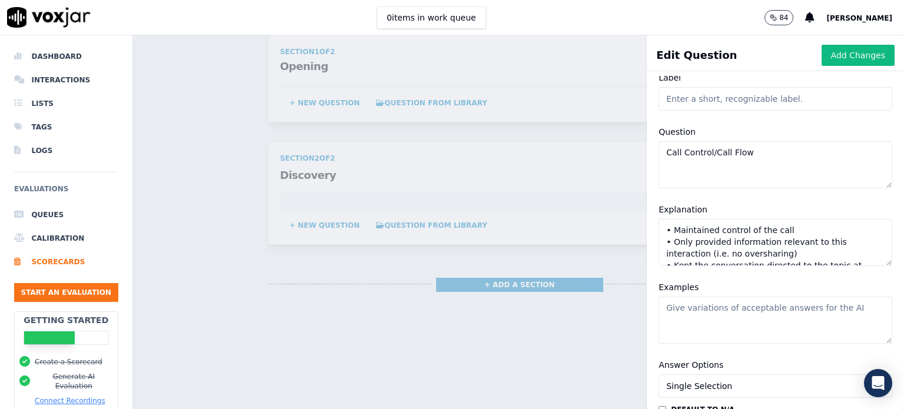
scroll to position [0, 0]
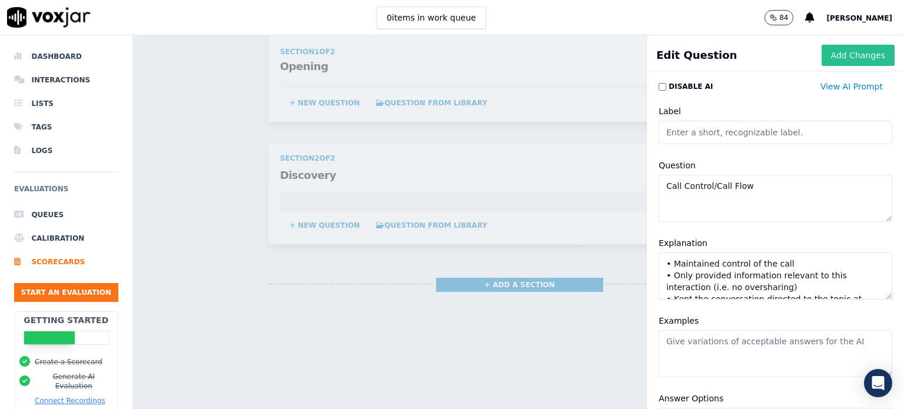
type input "No"
click at [821, 57] on button "Add Changes" at bounding box center [857, 55] width 73 height 21
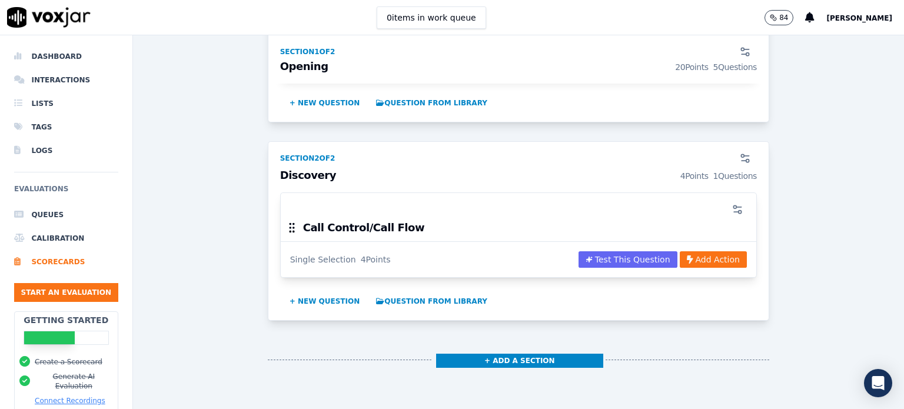
scroll to position [706, 0]
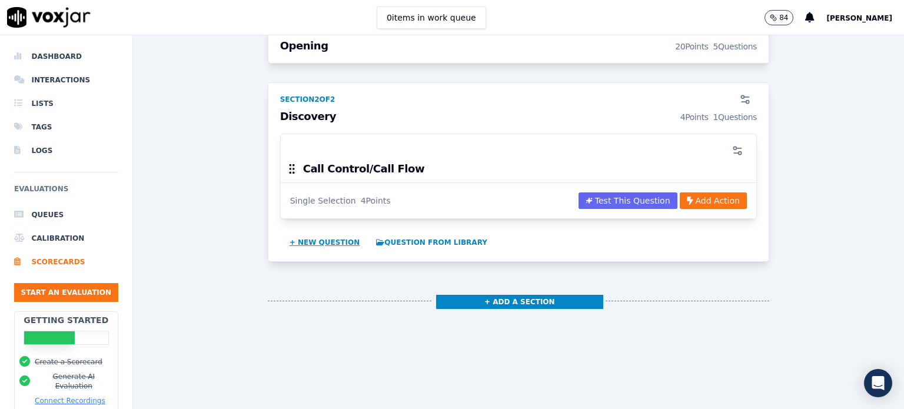
click at [313, 237] on button "+ New question" at bounding box center [325, 242] width 80 height 19
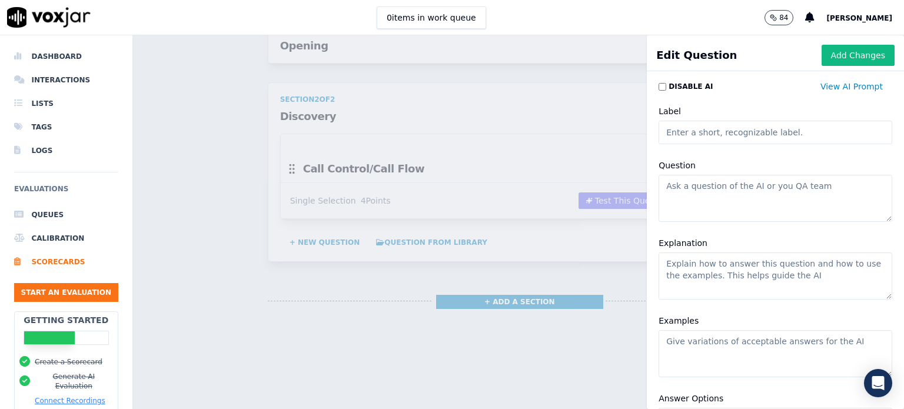
click at [671, 190] on textarea "Question" at bounding box center [775, 198] width 234 height 47
paste textarea "Active Listening"
type textarea "Active Listening"
drag, startPoint x: 695, startPoint y: 267, endPoint x: 702, endPoint y: 264, distance: 7.9
click at [697, 265] on textarea "Explanation" at bounding box center [775, 275] width 234 height 47
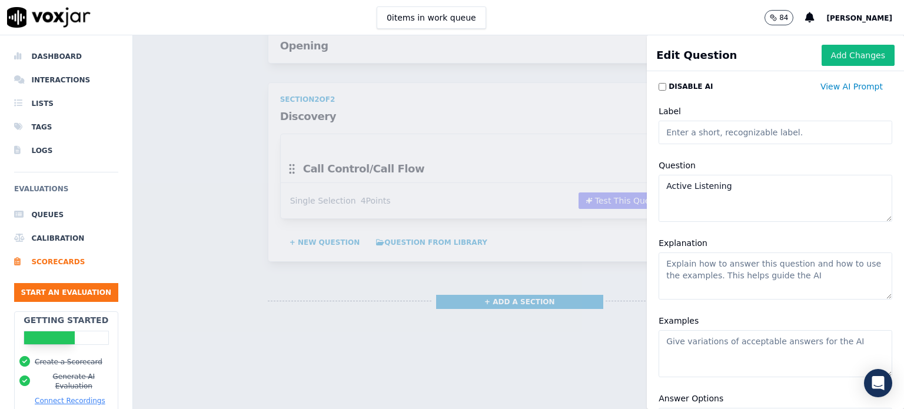
click at [688, 271] on textarea "Explanation" at bounding box center [775, 275] width 234 height 47
paste textarea ""• Client did not have to repeat information previously provided. • Did not int…"
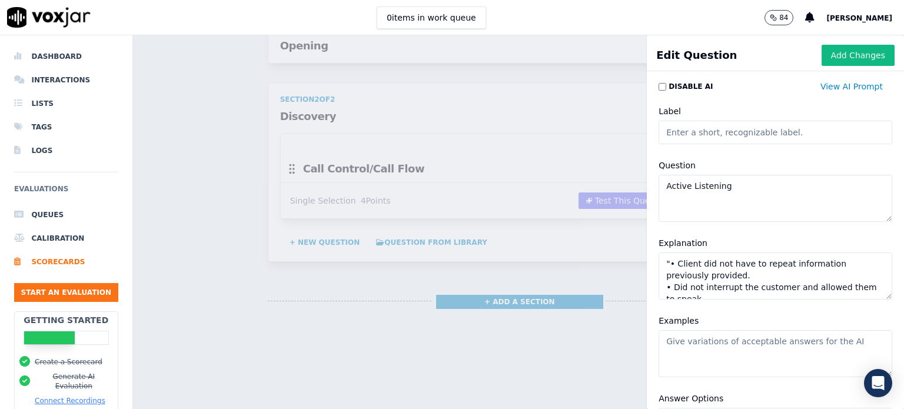
scroll to position [0, 0]
click at [658, 262] on textarea ""• Client did not have to repeat information previously provided. • Did not int…" at bounding box center [775, 275] width 234 height 47
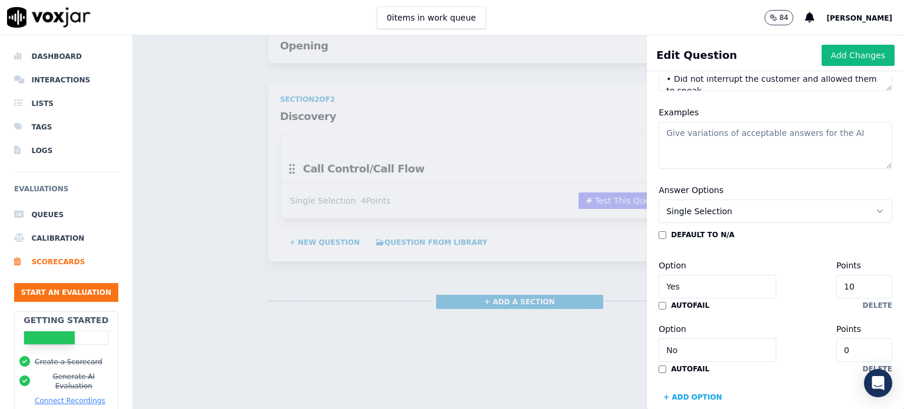
scroll to position [235, 0]
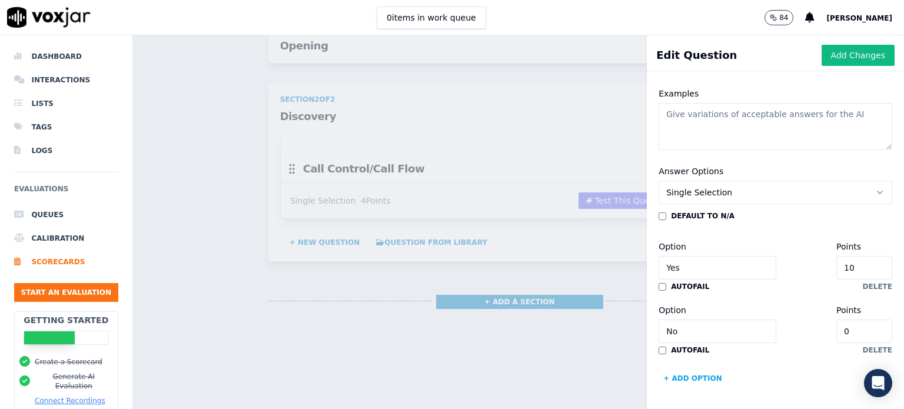
type textarea "• Client did not have to repeat information previously provided. • Did not inte…"
click at [836, 259] on input "10" at bounding box center [864, 268] width 56 height 24
type input "1"
type input "4"
drag, startPoint x: 681, startPoint y: 324, endPoint x: 641, endPoint y: 322, distance: 40.0
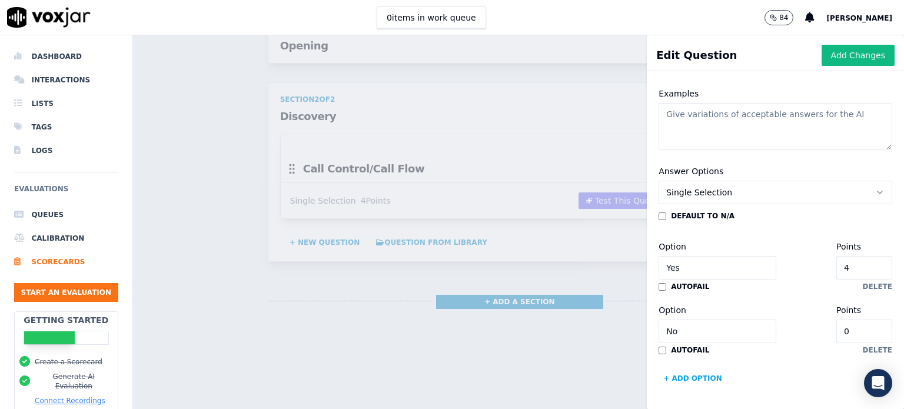
click at [651, 322] on div "Answer Options Single Selection default to N/A Option Yes Points 4 autofail del…" at bounding box center [775, 276] width 248 height 238
type input "Partial"
type input "2"
click at [668, 369] on button "+ Add option" at bounding box center [692, 378] width 68 height 19
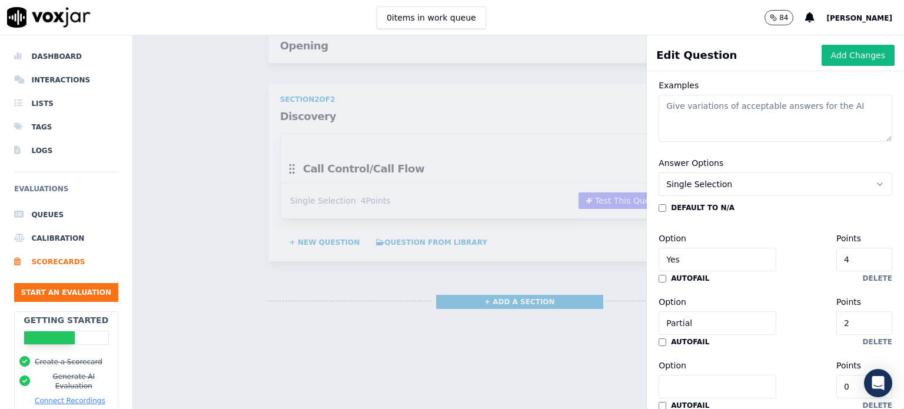
scroll to position [326, 0]
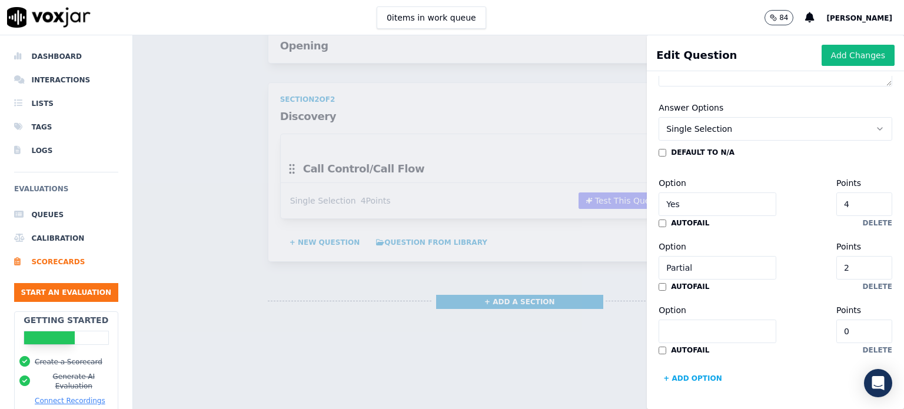
drag, startPoint x: 679, startPoint y: 301, endPoint x: 672, endPoint y: 302, distance: 6.7
click at [679, 319] on input "Option" at bounding box center [717, 331] width 118 height 24
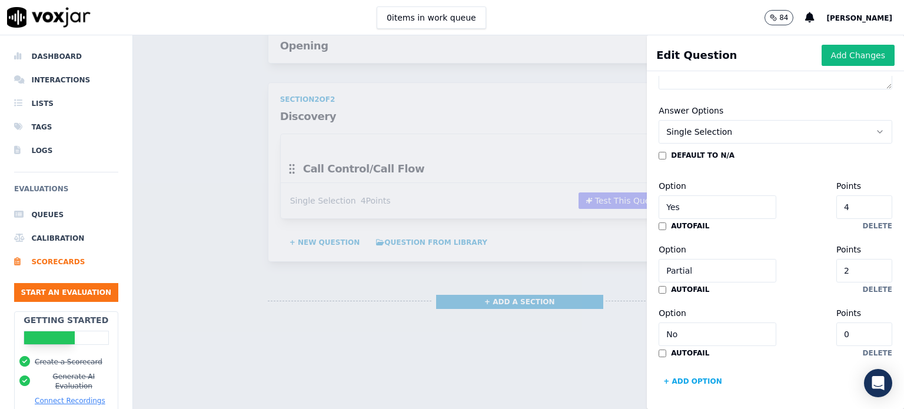
scroll to position [208, 0]
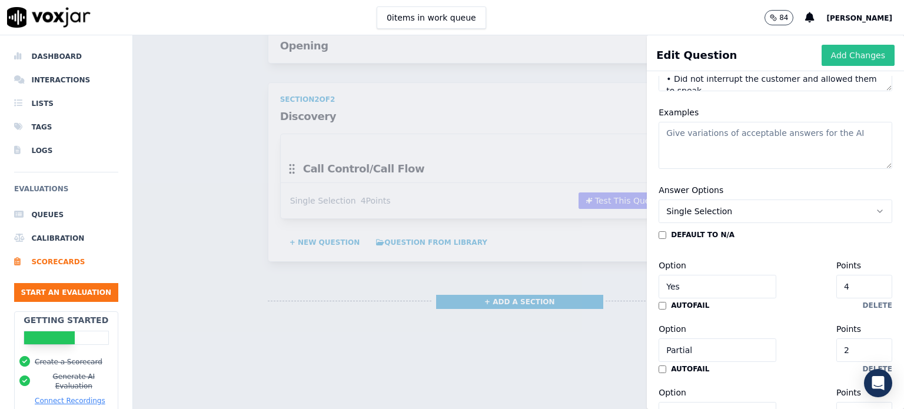
type input "No"
click at [825, 59] on button "Add Changes" at bounding box center [857, 55] width 73 height 21
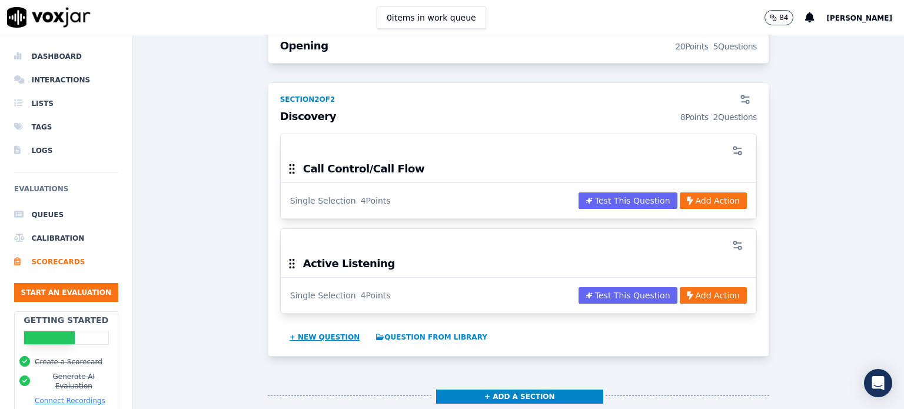
click at [324, 335] on button "+ New question" at bounding box center [325, 337] width 80 height 19
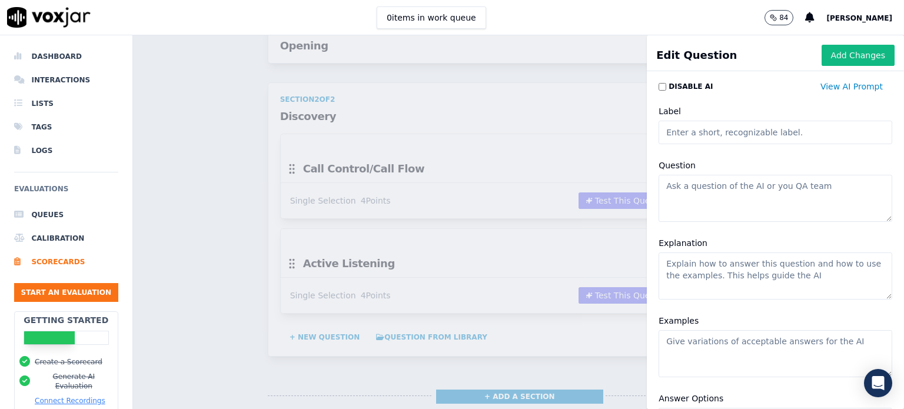
click at [687, 182] on textarea "Question" at bounding box center [775, 198] width 234 height 47
paste textarea "Created a personalized Experience /Built Rapport with the client"
click at [718, 199] on textarea "Created a personalized Experience /Built Rapport with the client" at bounding box center [775, 198] width 234 height 47
type textarea "Created a personalized Experience /Built Rapport with the client."
click at [707, 265] on textarea "Explanation" at bounding box center [775, 275] width 234 height 47
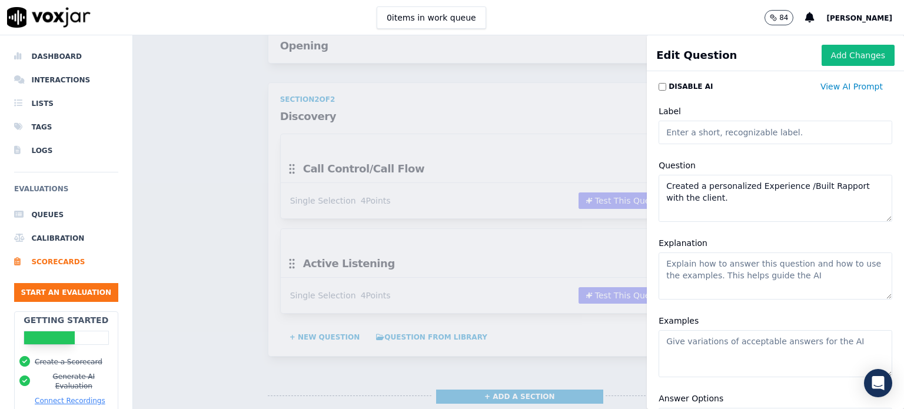
click at [711, 272] on textarea "Explanation" at bounding box center [775, 275] width 234 height 47
paste textarea ""• Attempted to build a rapport with the client by utilizing their first name, …"
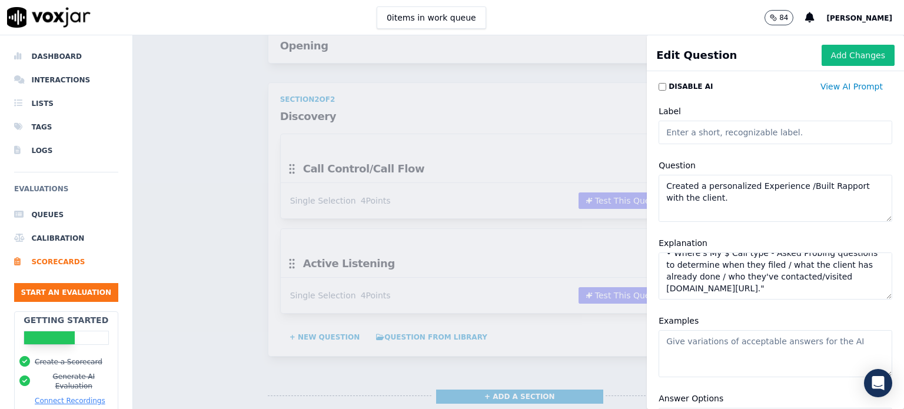
scroll to position [45, 0]
click at [661, 255] on textarea ""• Attempted to build a rapport with the client by utilizing their first name, …" at bounding box center [775, 275] width 234 height 47
click at [703, 258] on textarea ""• Attempted to build a rapport with the client by utilizing their first name, …" at bounding box center [775, 275] width 234 height 47
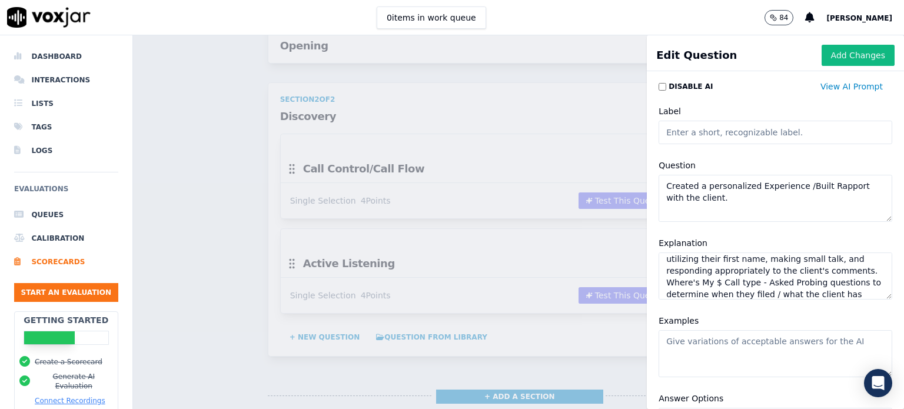
scroll to position [0, 0]
drag, startPoint x: 714, startPoint y: 289, endPoint x: 650, endPoint y: 243, distance: 78.9
click at [651, 243] on div "Explanation "• Attempted to build a rapport with the client by utilizing their …" at bounding box center [775, 268] width 248 height 78
paste textarea "• Where's My $ Call type - Asked Probing questions to determine when they filed…"
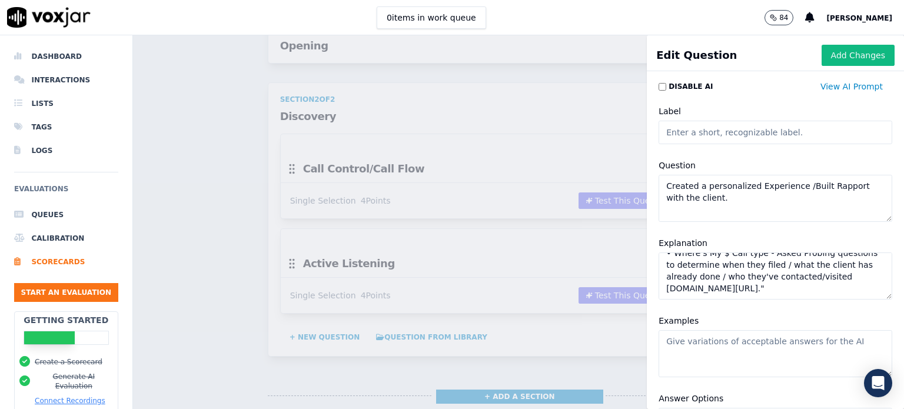
click at [775, 277] on textarea "• Attempted to build a rapport with the client by utilizing their first name, m…" at bounding box center [775, 275] width 234 height 47
click at [786, 278] on textarea "• Attempted to build a rapport with the client by utilizing their first name, m…" at bounding box center [775, 275] width 234 height 47
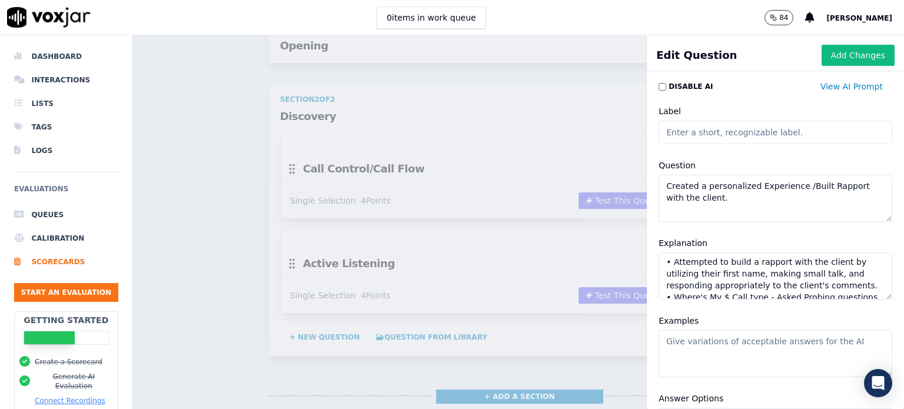
scroll to position [0, 0]
drag, startPoint x: 781, startPoint y: 288, endPoint x: 661, endPoint y: 259, distance: 123.4
click at [661, 259] on textarea "• Attempted to build a rapport with the client by utilizing their first name, m…" at bounding box center [775, 275] width 234 height 47
drag, startPoint x: 685, startPoint y: 276, endPoint x: 696, endPoint y: 278, distance: 10.7
click at [686, 277] on textarea "• Attempted to build a rapport with the client by utilizing their first name, m…" at bounding box center [775, 275] width 234 height 47
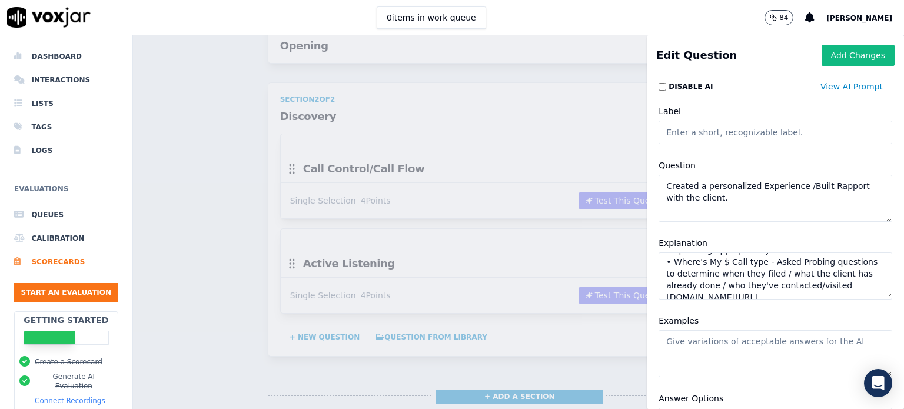
scroll to position [57, 0]
click at [773, 280] on textarea "• Attempted to build a rapport with the client by utilizing their first name, m…" at bounding box center [775, 275] width 234 height 47
click at [777, 279] on textarea "• Attempted to build a rapport with the client by utilizing their first name, m…" at bounding box center [775, 275] width 234 height 47
type textarea "• Attempted to build a rapport with the client by utilizing their first name, m…"
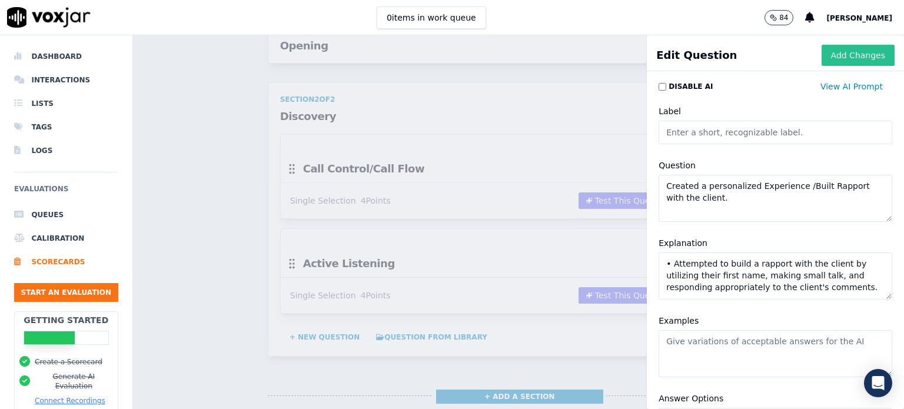
click at [827, 56] on button "Add Changes" at bounding box center [857, 55] width 73 height 21
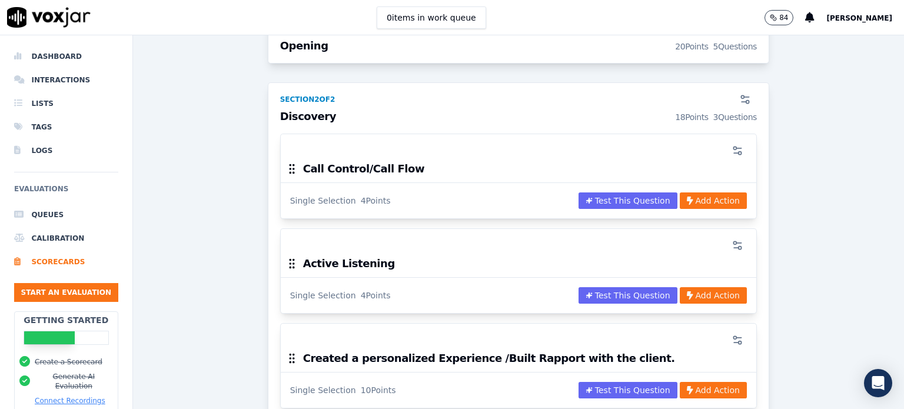
scroll to position [824, 0]
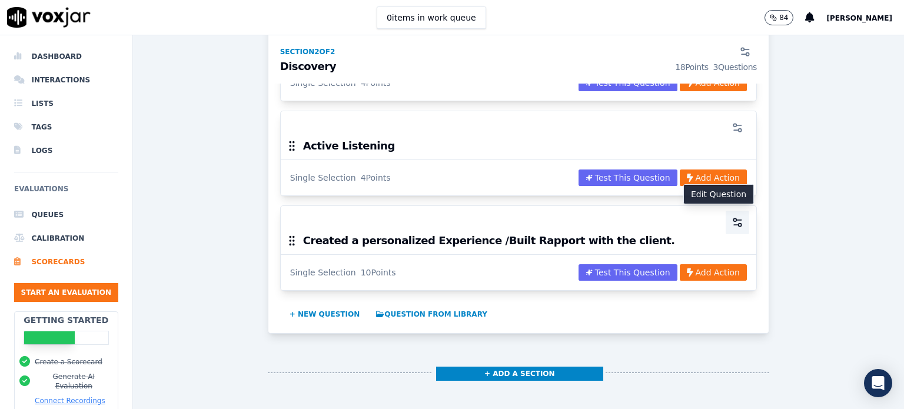
click at [731, 218] on icon "button" at bounding box center [737, 223] width 12 height 12
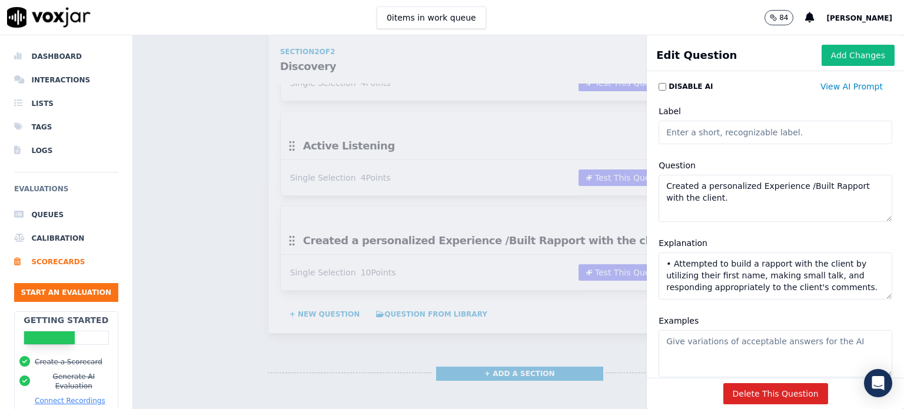
click at [739, 276] on textarea "• Attempted to build a rapport with the client by utilizing their first name, m…" at bounding box center [775, 275] width 234 height 47
type textarea "• Attempted to build a rapport with the client by utilizing their first name at…"
click at [821, 59] on button "Add Changes" at bounding box center [857, 55] width 73 height 21
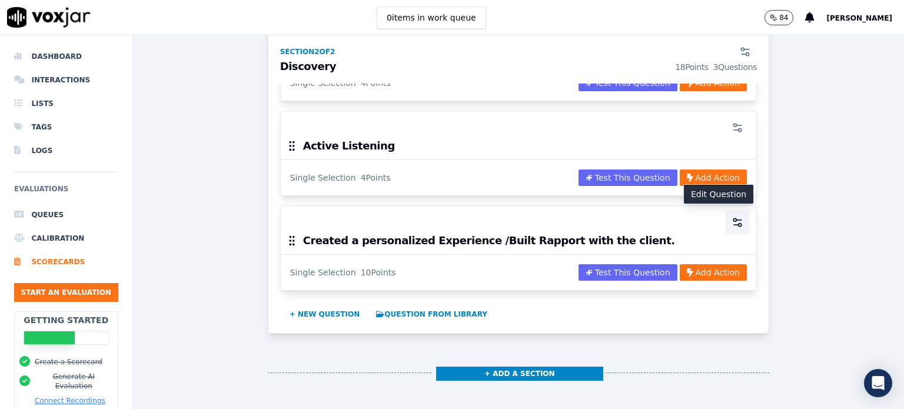
click at [731, 220] on icon "button" at bounding box center [737, 223] width 12 height 12
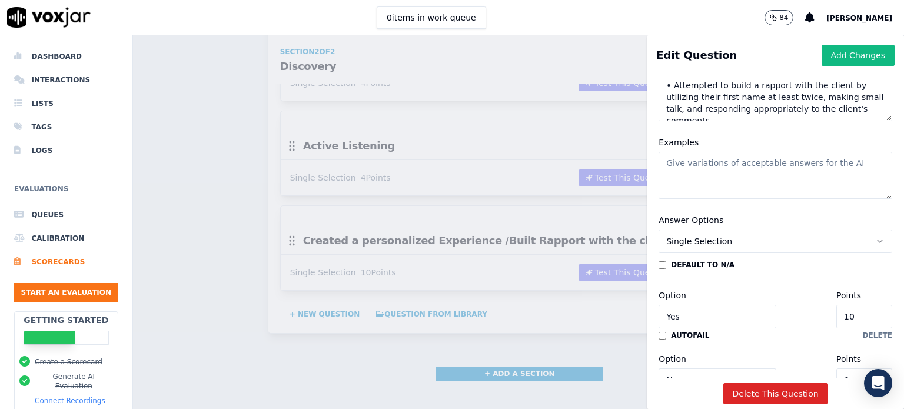
scroll to position [294, 0]
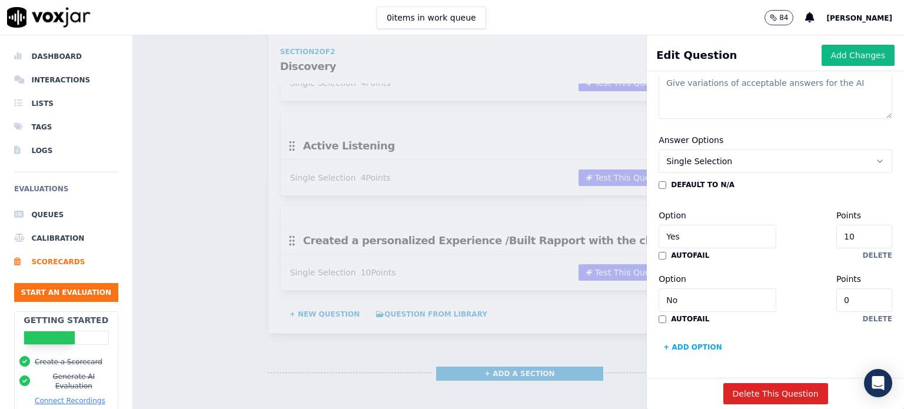
click at [836, 225] on input "10" at bounding box center [864, 237] width 56 height 24
type input "1"
type input "7"
drag, startPoint x: 684, startPoint y: 269, endPoint x: 658, endPoint y: 258, distance: 28.0
click at [658, 288] on input "No" at bounding box center [717, 300] width 118 height 24
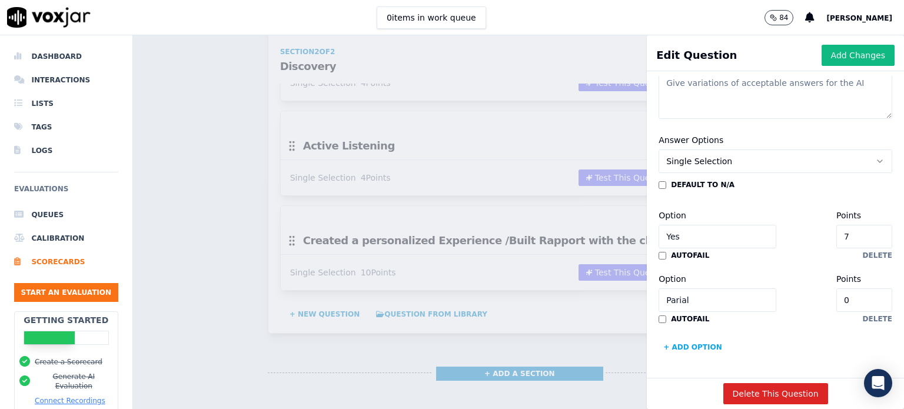
type input "Parial"
type input "3.5"
click at [671, 338] on button "+ Add option" at bounding box center [692, 347] width 68 height 19
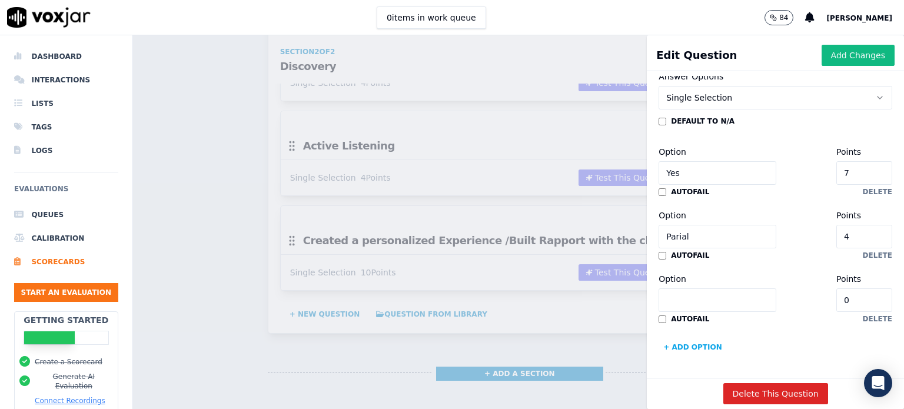
scroll to position [357, 0]
click at [682, 225] on input "Parial" at bounding box center [717, 237] width 118 height 24
type input "Partial"
click at [675, 288] on input "Option" at bounding box center [717, 300] width 118 height 24
type input "No"
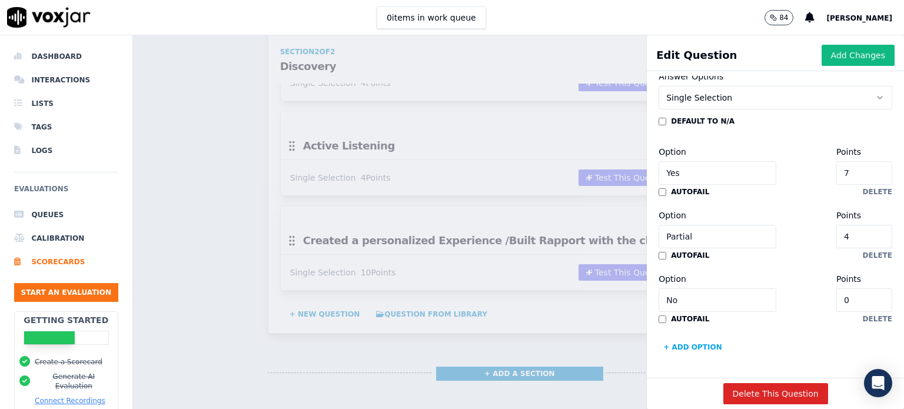
click at [836, 225] on input "4" at bounding box center [864, 237] width 56 height 24
type input "3.5"
click at [836, 288] on input "0" at bounding box center [864, 300] width 56 height 24
type input "1"
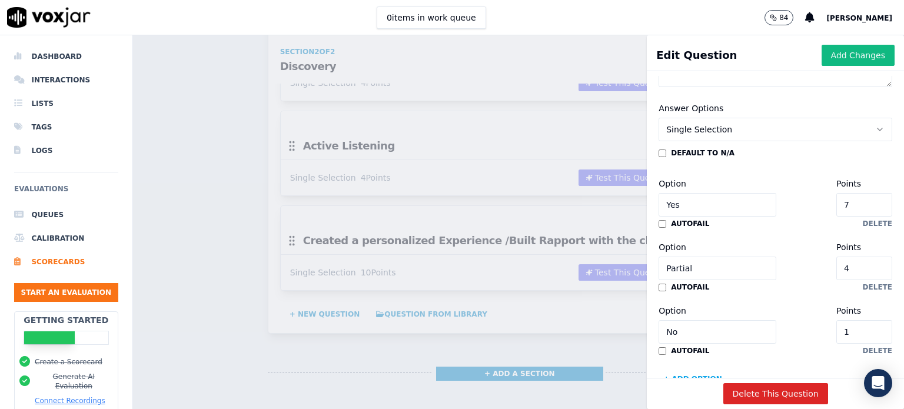
scroll to position [239, 0]
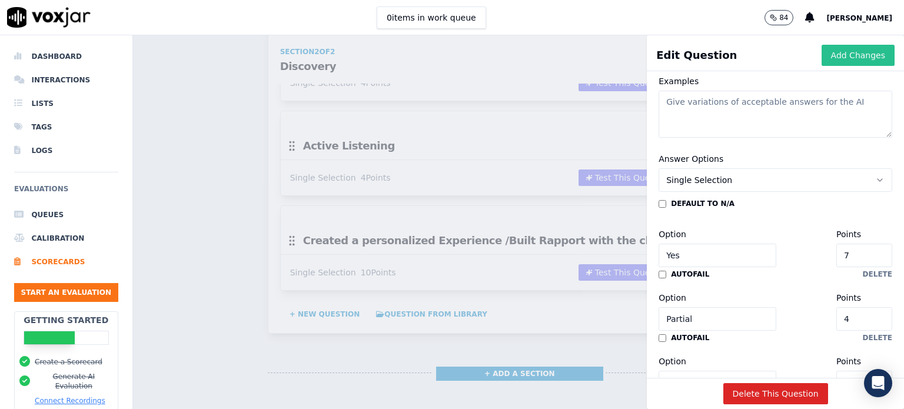
click at [821, 59] on button "Add Changes" at bounding box center [857, 55] width 73 height 21
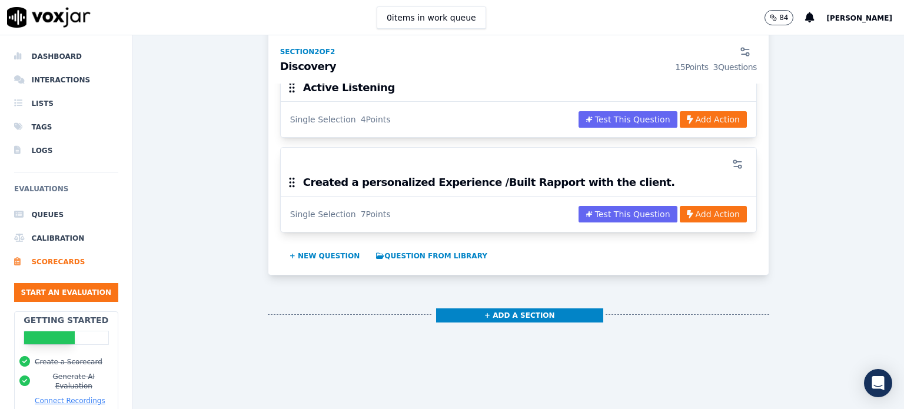
scroll to position [883, 0]
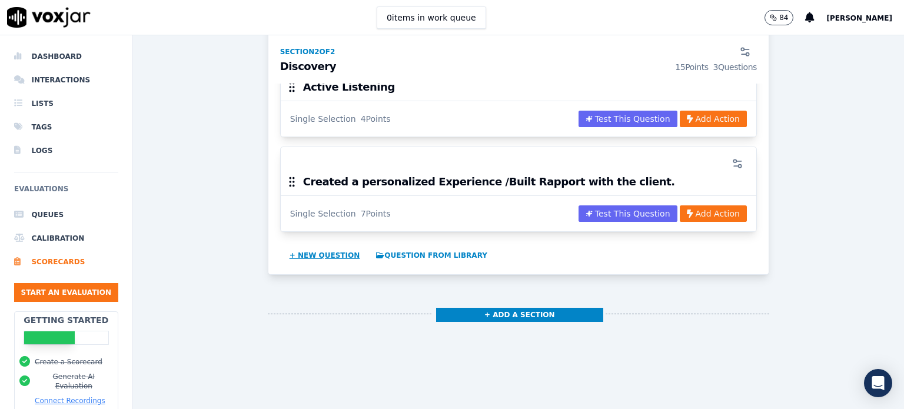
click at [327, 252] on button "+ New question" at bounding box center [325, 255] width 80 height 19
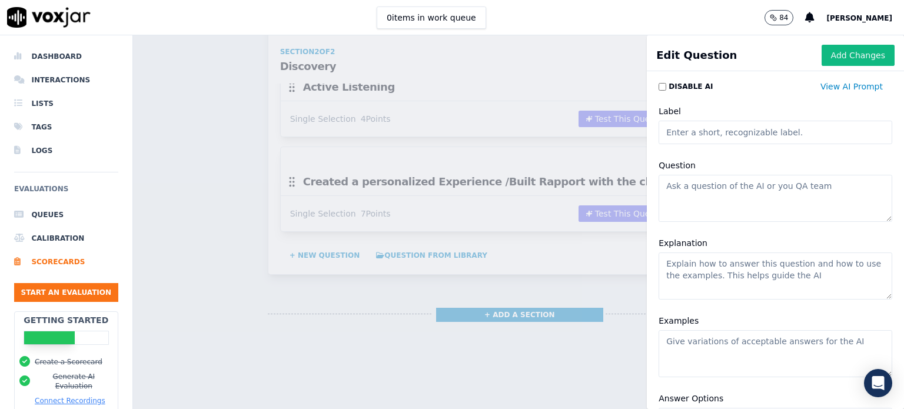
click at [687, 187] on textarea "Question" at bounding box center [775, 198] width 234 height 47
paste textarea "Probed to understand needs/issue"
type textarea "Probed to understand needs/issue"
click at [679, 272] on textarea "Explanation" at bounding box center [775, 275] width 234 height 47
click at [676, 264] on textarea "Explanation" at bounding box center [775, 275] width 234 height 47
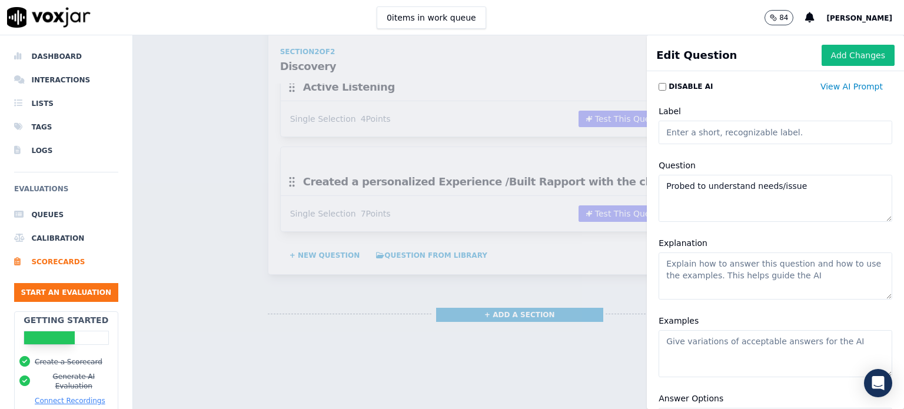
paste textarea ""• Ask fact-finding, open-ended, effective and specific questions to ascertain …"
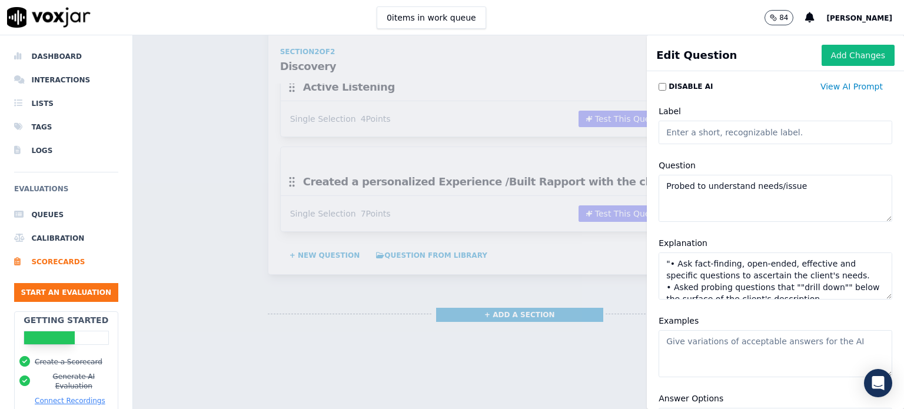
scroll to position [28, 0]
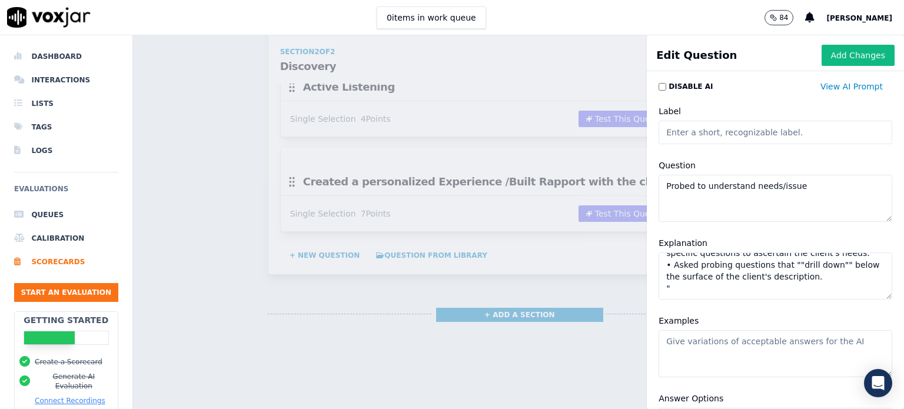
click at [662, 278] on textarea ""• Ask fact-finding, open-ended, effective and specific questions to ascertain …" at bounding box center [775, 275] width 234 height 47
click at [816, 270] on textarea ""• Ask fact-finding, open-ended, effective and specific questions to ascertain …" at bounding box center [775, 275] width 234 height 47
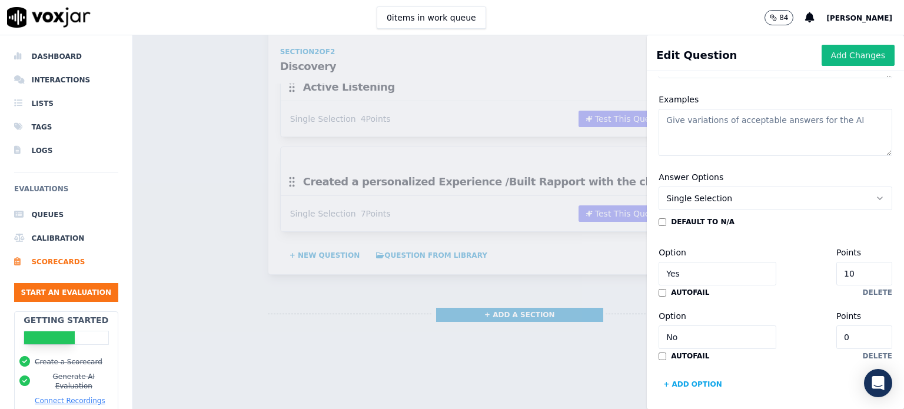
scroll to position [235, 0]
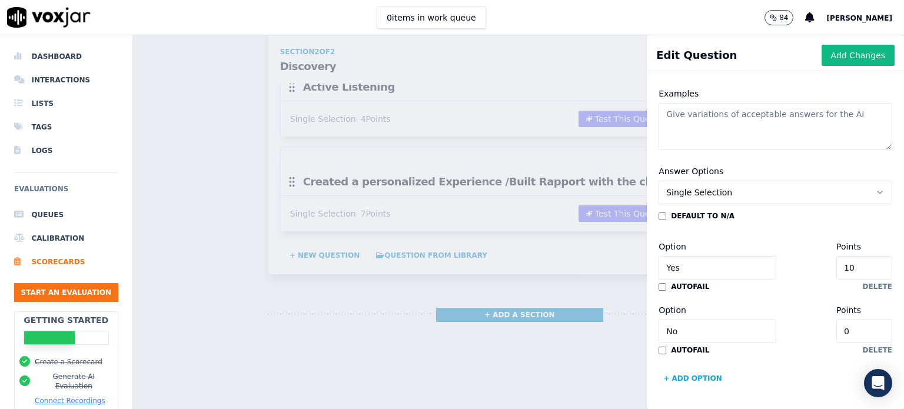
type textarea ""• Ask fact-finding, open-ended, effective and specific questions to ascertain …"
click at [836, 262] on input "10" at bounding box center [864, 268] width 56 height 24
type input "1"
type input "5"
drag, startPoint x: 705, startPoint y: 325, endPoint x: 651, endPoint y: 330, distance: 53.7
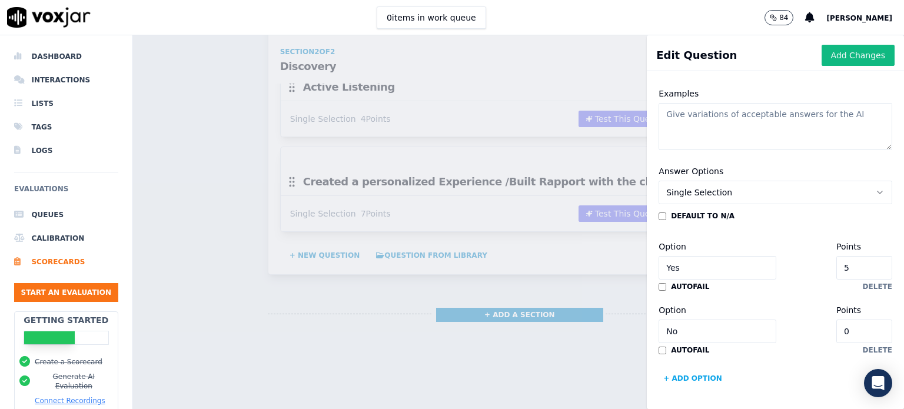
click at [658, 330] on input "No" at bounding box center [717, 331] width 118 height 24
type input "Partial"
click at [836, 320] on input "0" at bounding box center [864, 331] width 56 height 24
type input "2.5"
click at [675, 371] on button "+ Add option" at bounding box center [692, 378] width 68 height 19
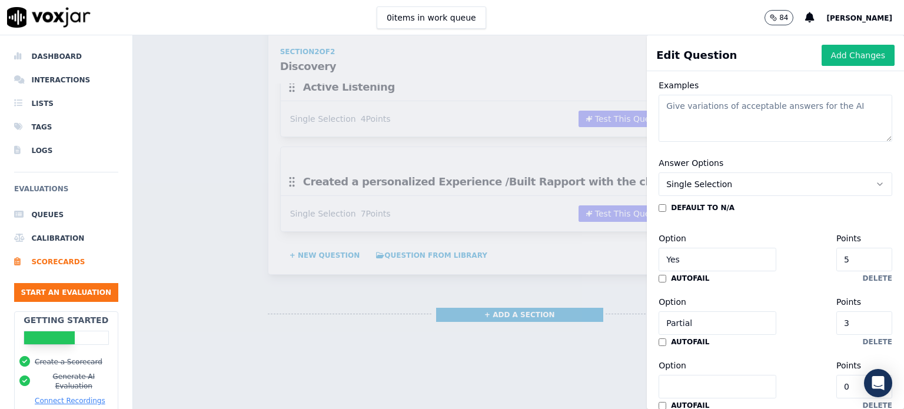
scroll to position [326, 0]
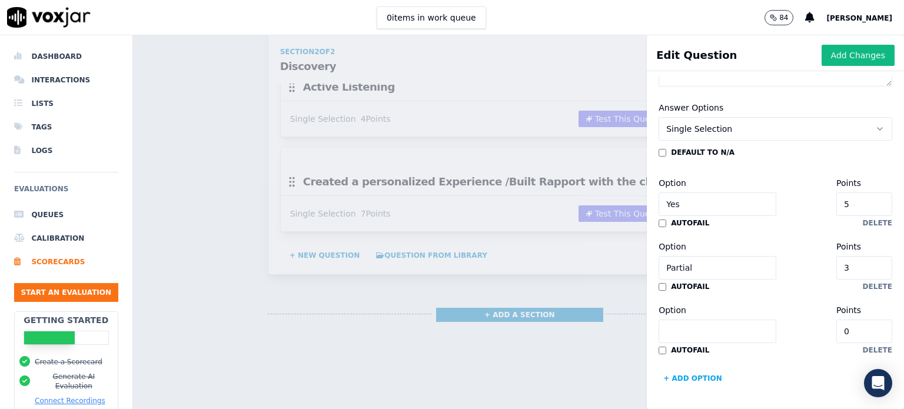
click at [672, 319] on input "Option" at bounding box center [717, 331] width 118 height 24
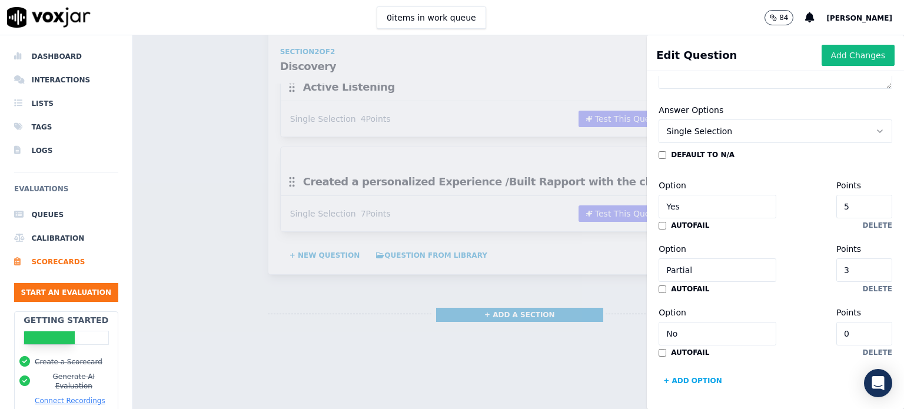
scroll to position [149, 0]
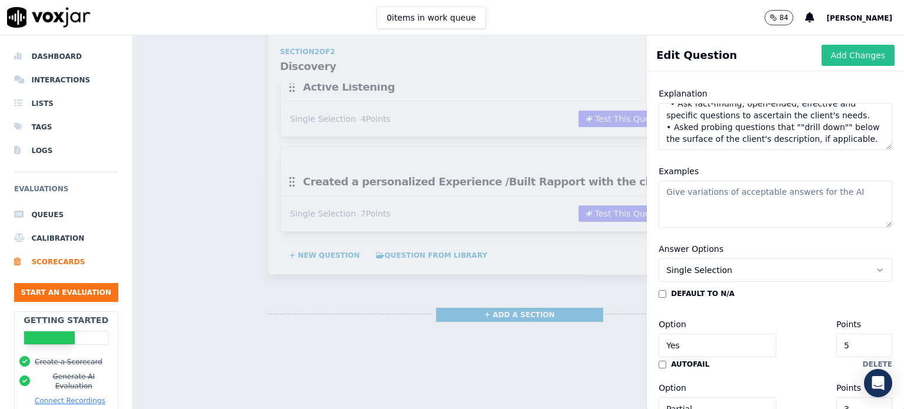
type input "No"
click at [825, 58] on button "Add Changes" at bounding box center [857, 55] width 73 height 21
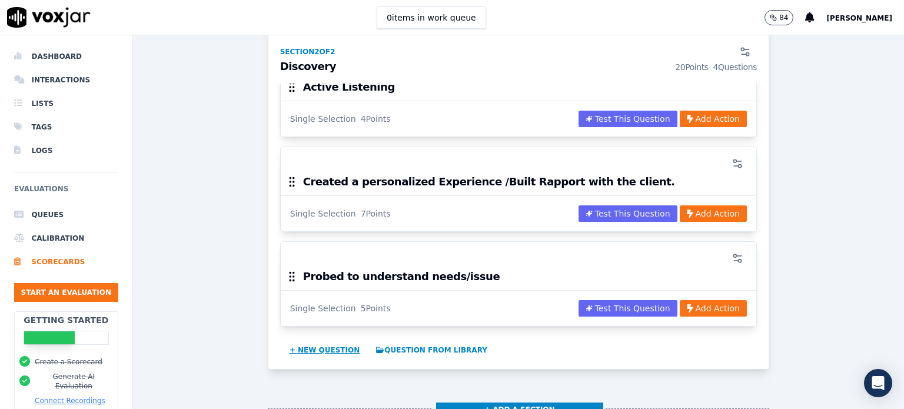
click at [304, 342] on button "+ New question" at bounding box center [325, 350] width 80 height 19
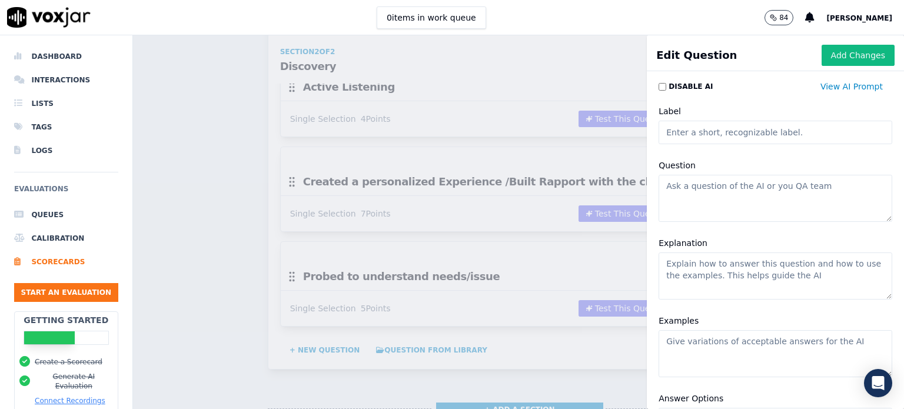
click at [683, 190] on textarea "Question" at bounding box center [775, 198] width 234 height 47
type textarea "Professionalism"
click at [692, 269] on textarea "Explanation" at bounding box center [775, 275] width 234 height 47
paste textarea ""• Liberally used polite language such as ""Please"" and ""Thank You"". • Avoid…"
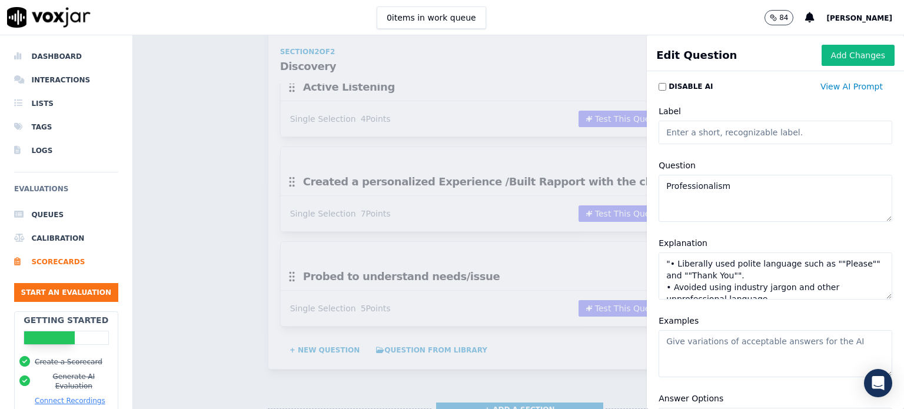
scroll to position [40, 0]
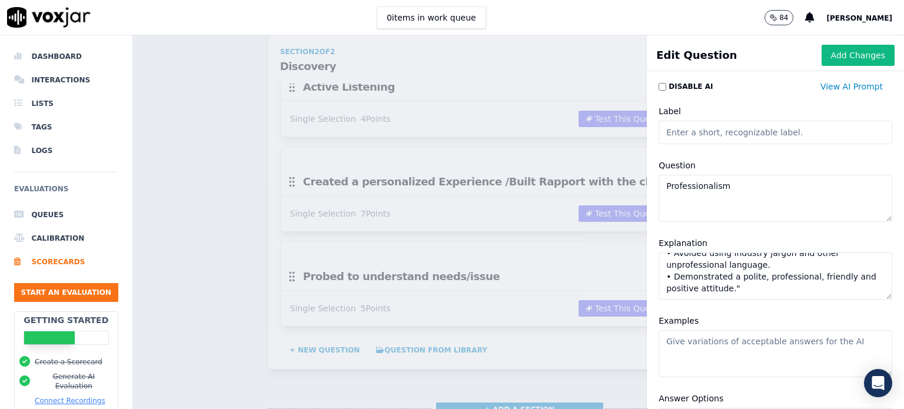
click at [735, 281] on textarea ""• Liberally used polite language such as ""Please"" and ""Thank You"". • Avoid…" at bounding box center [775, 275] width 234 height 47
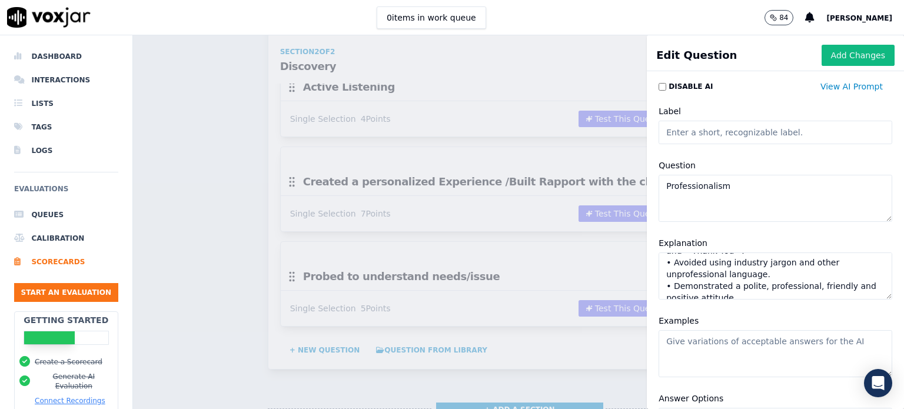
scroll to position [0, 0]
click at [659, 262] on textarea ""• Liberally used polite language such as ""Please"" and ""Thank You"". • Avoid…" at bounding box center [775, 275] width 234 height 47
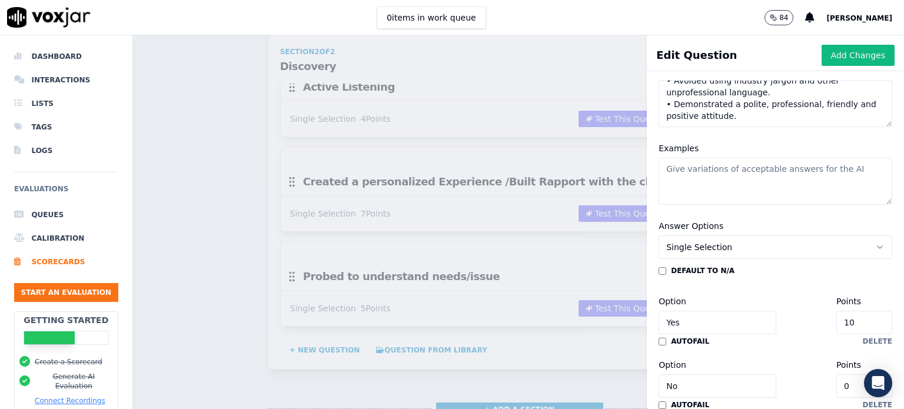
scroll to position [235, 0]
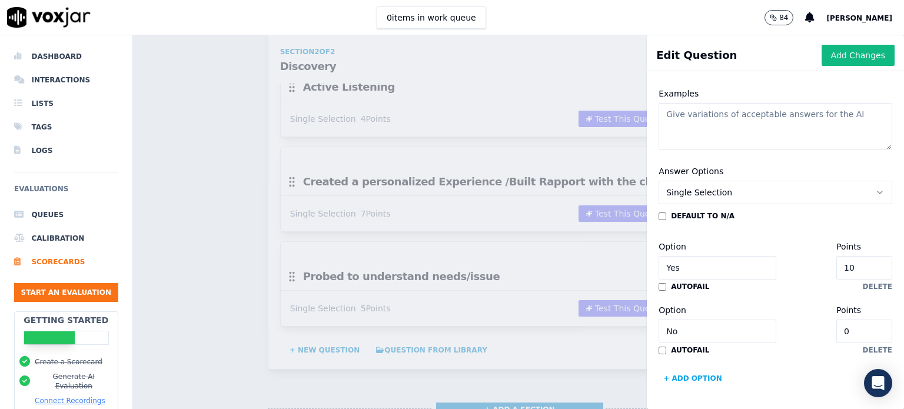
type textarea "• Liberally used polite language such as ""Please"" and ""Thank You"". • Avoide…"
click at [836, 262] on input "10" at bounding box center [864, 268] width 56 height 24
type input "1"
type input "6"
click at [691, 324] on input "No" at bounding box center [717, 331] width 118 height 24
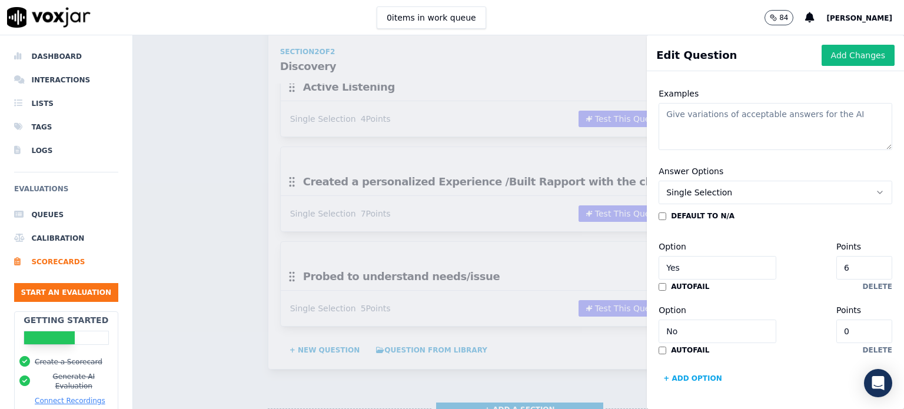
type input "N"
type input "Partial"
click at [836, 324] on input "0" at bounding box center [864, 331] width 56 height 24
type input "3"
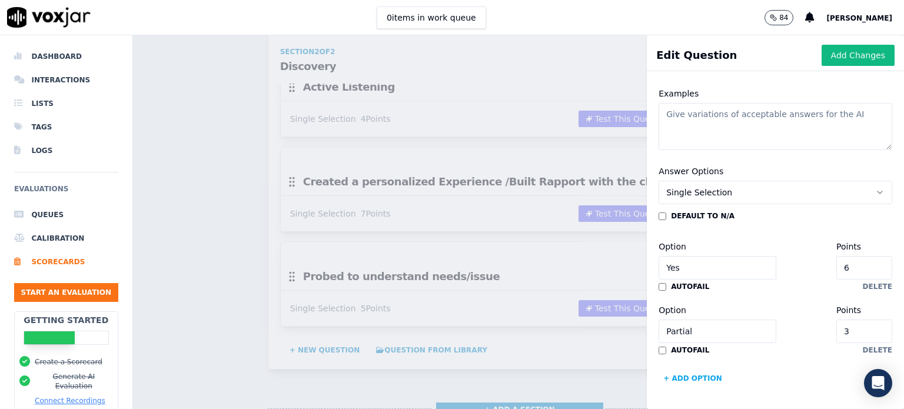
click at [665, 369] on button "+ Add option" at bounding box center [692, 378] width 68 height 19
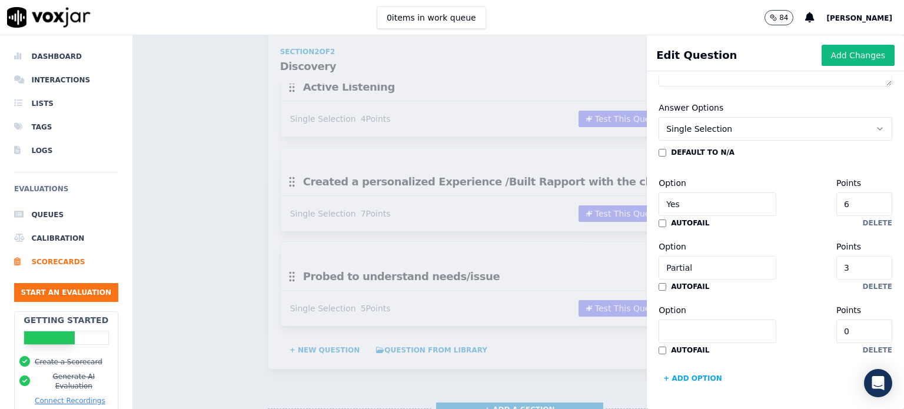
scroll to position [326, 0]
click at [675, 319] on input "Option" at bounding box center [717, 331] width 118 height 24
type input "No"
click at [831, 54] on button "Add Changes" at bounding box center [857, 55] width 73 height 21
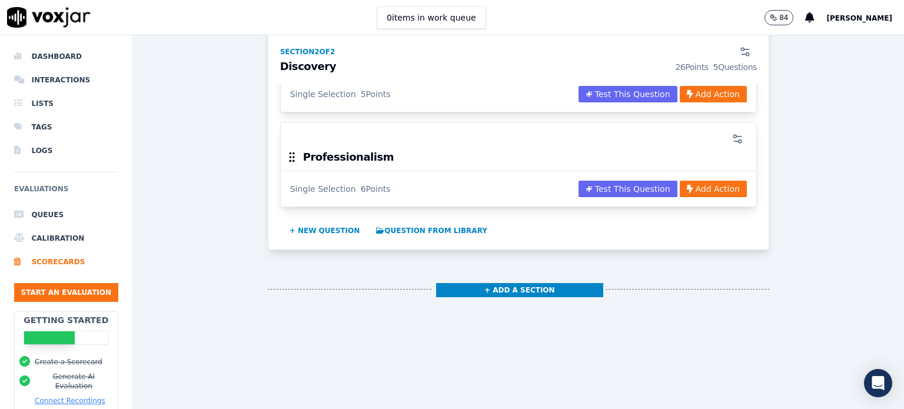
scroll to position [1118, 0]
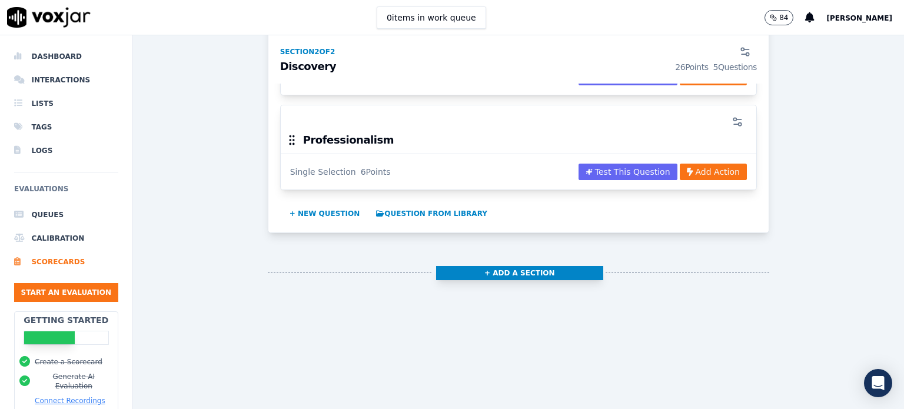
click at [509, 266] on button "+ Add a section" at bounding box center [519, 273] width 167 height 14
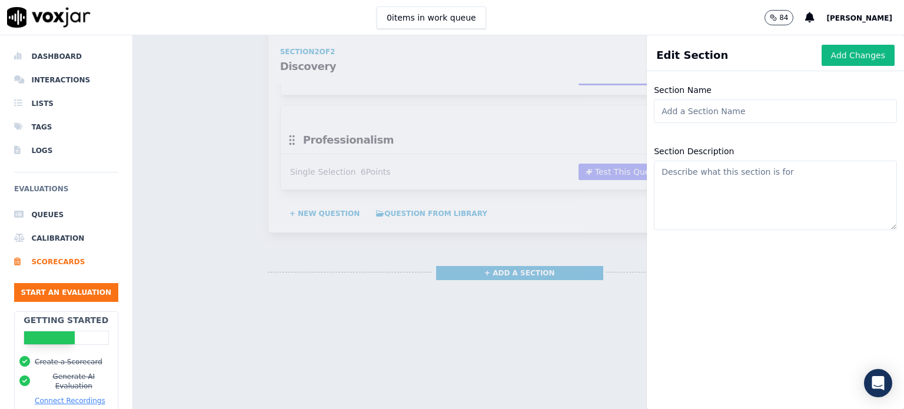
click at [665, 112] on input "Section Name" at bounding box center [775, 111] width 243 height 24
type input "Process"
click at [828, 59] on button "Add Changes" at bounding box center [857, 55] width 73 height 21
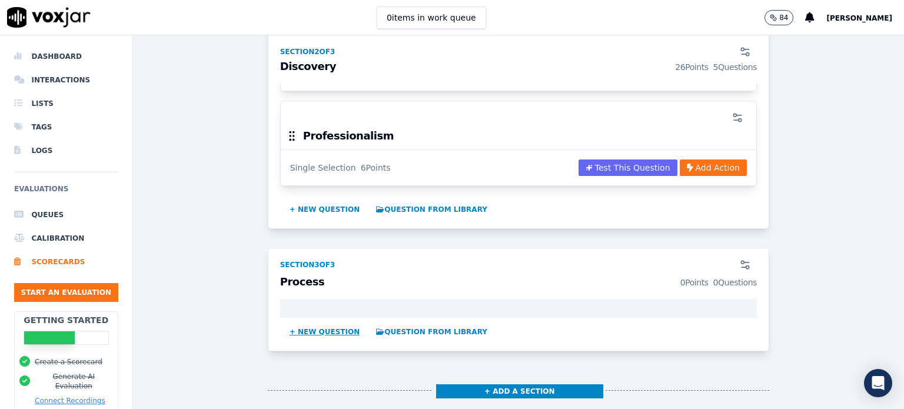
click at [322, 329] on button "+ New question" at bounding box center [325, 331] width 80 height 19
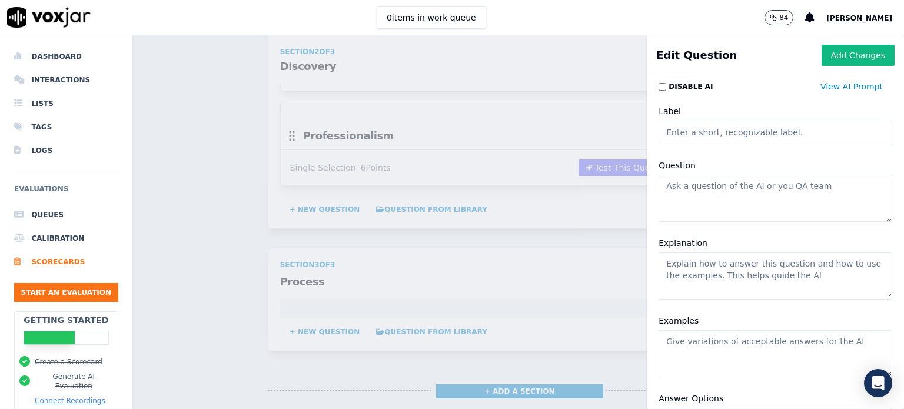
click at [675, 131] on input "Label" at bounding box center [775, 133] width 234 height 24
click at [678, 188] on textarea "Question" at bounding box center [775, 198] width 234 height 47
paste textarea "Provided accurate and complete information"
click at [817, 187] on textarea "Provided accurate and complete information" at bounding box center [775, 198] width 234 height 47
type textarea "Provided accurate and complete information."
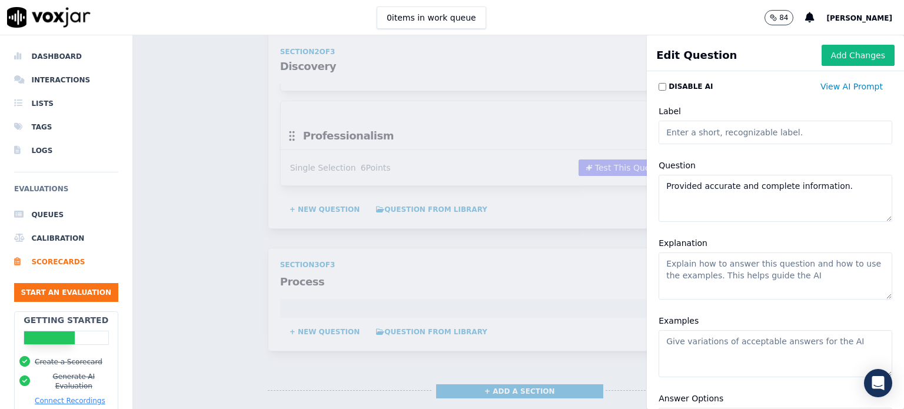
click at [721, 274] on textarea "Explanation" at bounding box center [775, 275] width 234 height 47
click at [685, 263] on textarea "Explanation" at bounding box center [775, 275] width 234 height 47
paste textarea "• Provided complete and accurate information."
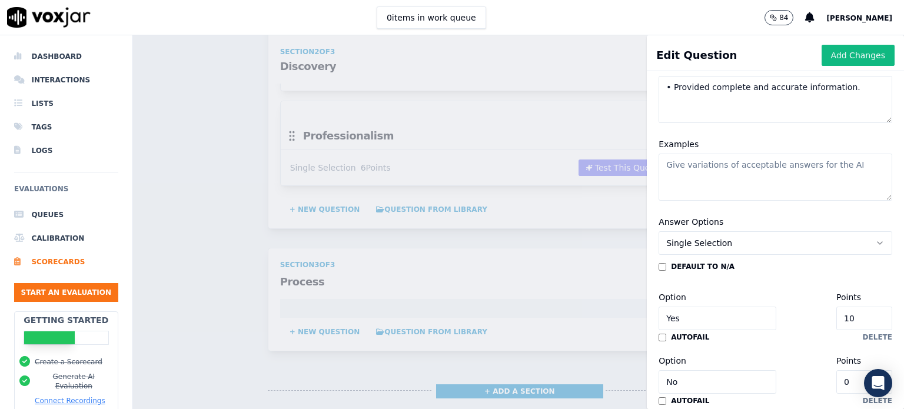
type textarea "• Provided complete and accurate information."
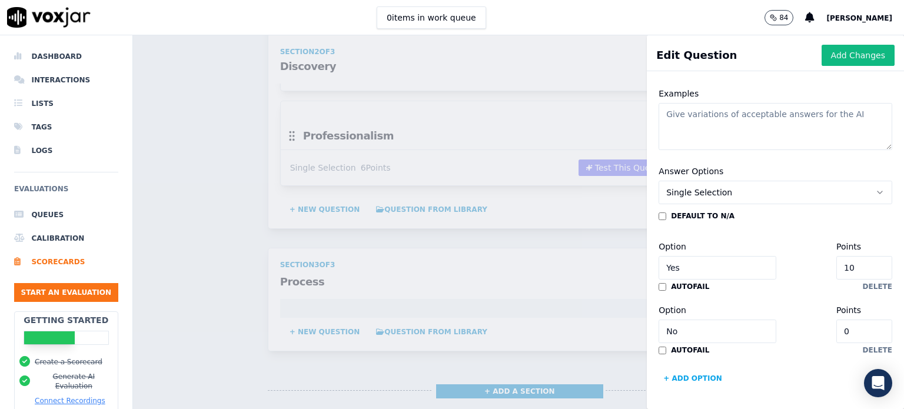
scroll to position [262, 0]
drag, startPoint x: 701, startPoint y: 290, endPoint x: 641, endPoint y: 292, distance: 60.0
click at [651, 292] on div "Answer Options Single Selection default to N/A Option Yes Points 10 autofail de…" at bounding box center [775, 276] width 248 height 238
type input "Partial"
click at [836, 319] on input "0" at bounding box center [864, 331] width 56 height 24
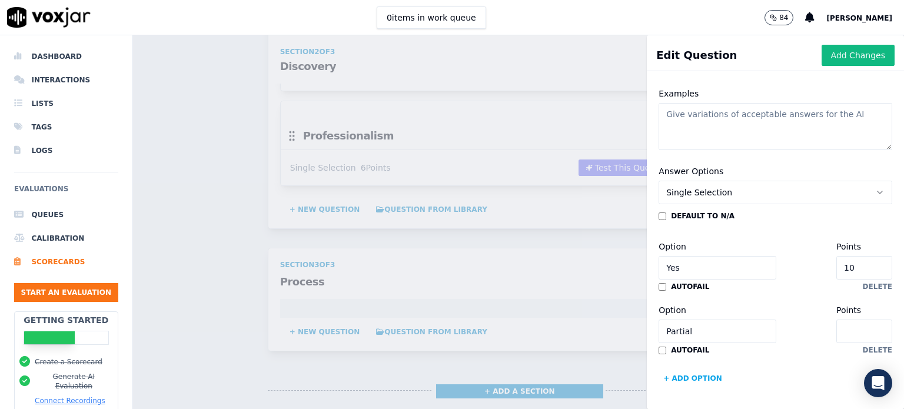
type input "5"
click at [691, 369] on button "+ Add option" at bounding box center [692, 378] width 68 height 19
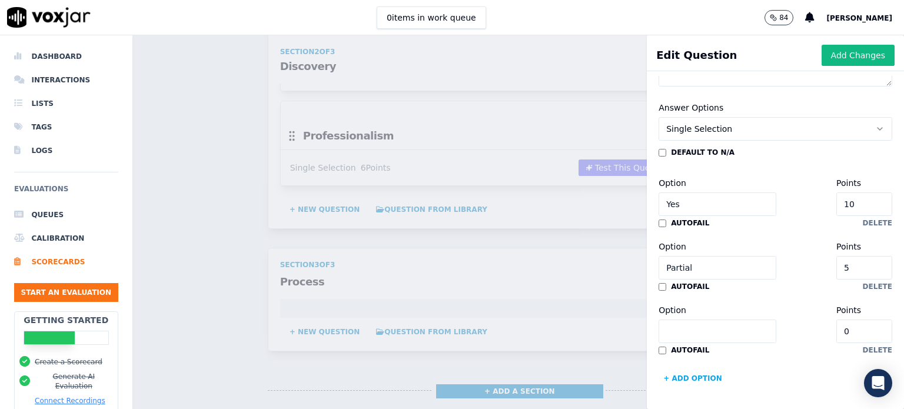
scroll to position [326, 0]
click at [687, 319] on input "Option" at bounding box center [717, 331] width 118 height 24
type input "No"
click at [823, 52] on button "Add Changes" at bounding box center [857, 55] width 73 height 21
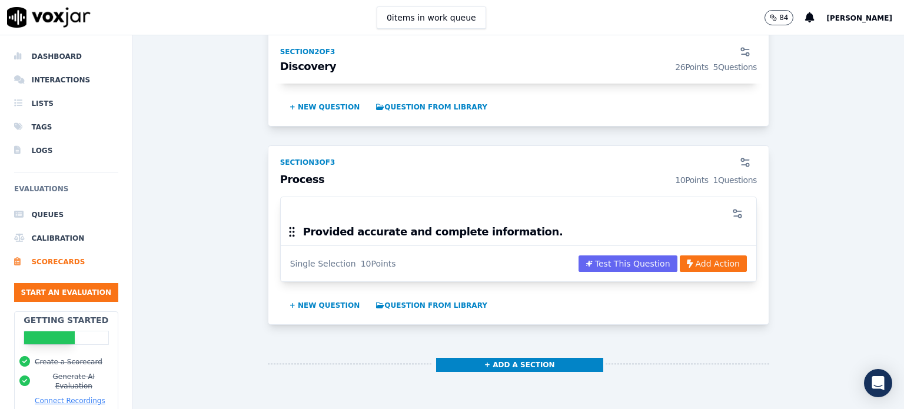
scroll to position [1236, 0]
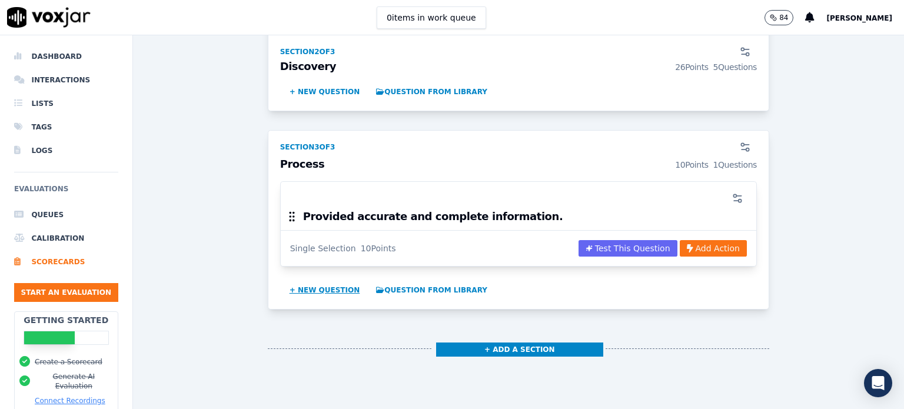
click at [324, 282] on button "+ New question" at bounding box center [325, 290] width 80 height 19
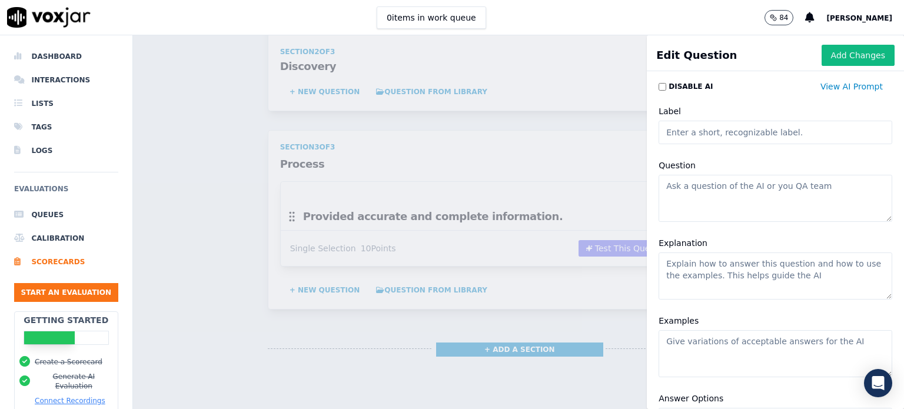
click at [672, 192] on textarea "Question" at bounding box center [775, 198] width 234 height 47
paste textarea "Adhered to JH process/procedures and followed applicable scripting when availab…"
click at [779, 200] on textarea "Adhered to JH process/procedures and followed applicable scripting when availab…" at bounding box center [775, 198] width 234 height 47
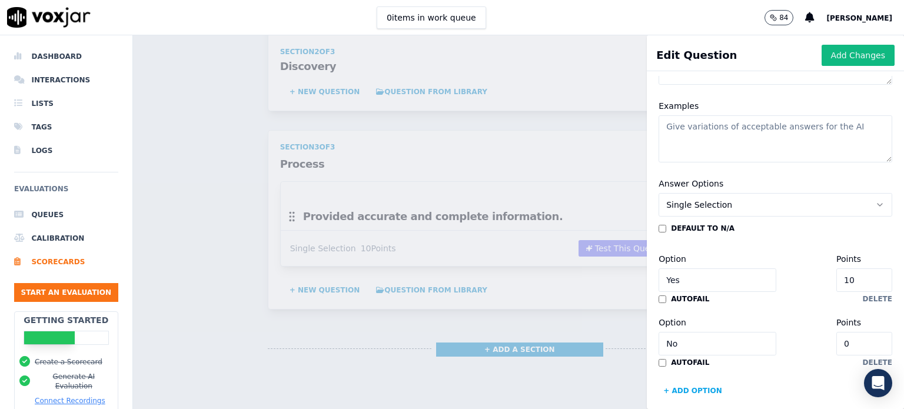
scroll to position [235, 0]
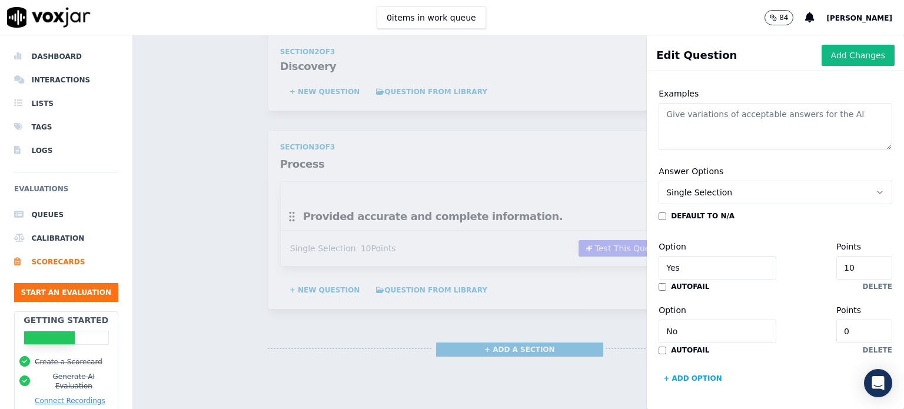
type textarea "Adhered to JH process/procedures and followed applicable scripting when availab…"
click at [836, 262] on input "10" at bounding box center [864, 268] width 56 height 24
type input "1"
type input "6"
click at [836, 323] on input "0" at bounding box center [864, 331] width 56 height 24
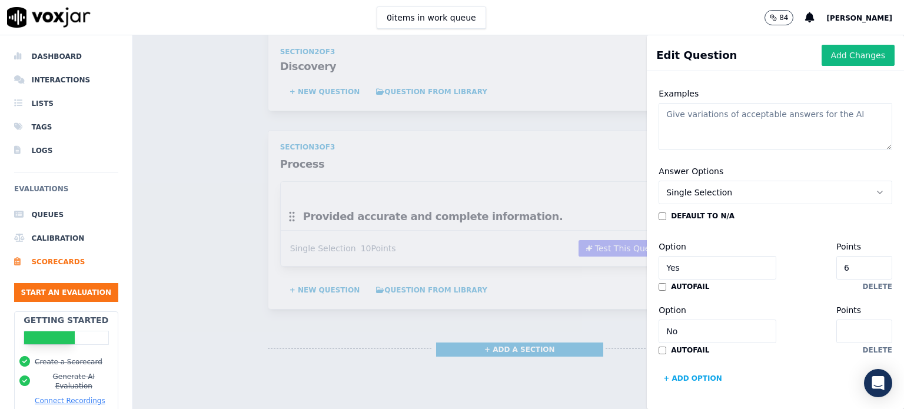
type input "3"
click at [693, 369] on button "+ Add option" at bounding box center [692, 378] width 68 height 19
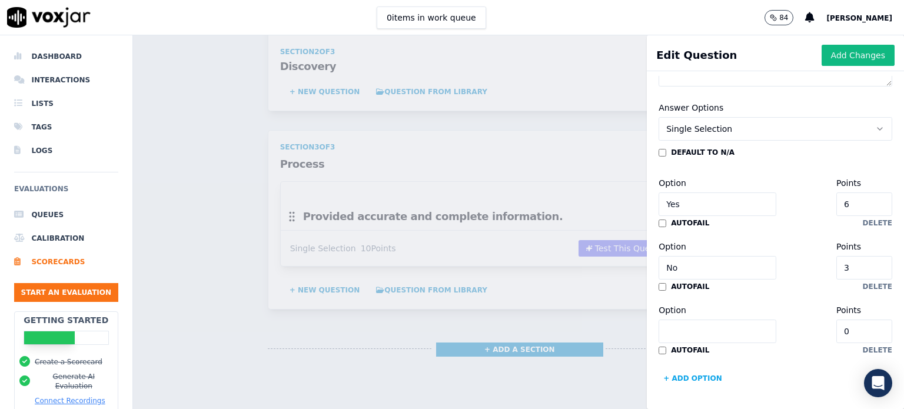
scroll to position [326, 0]
click at [678, 256] on input "No" at bounding box center [717, 268] width 118 height 24
type input "N"
type input "Partial"
click at [662, 319] on input "Option" at bounding box center [717, 331] width 118 height 24
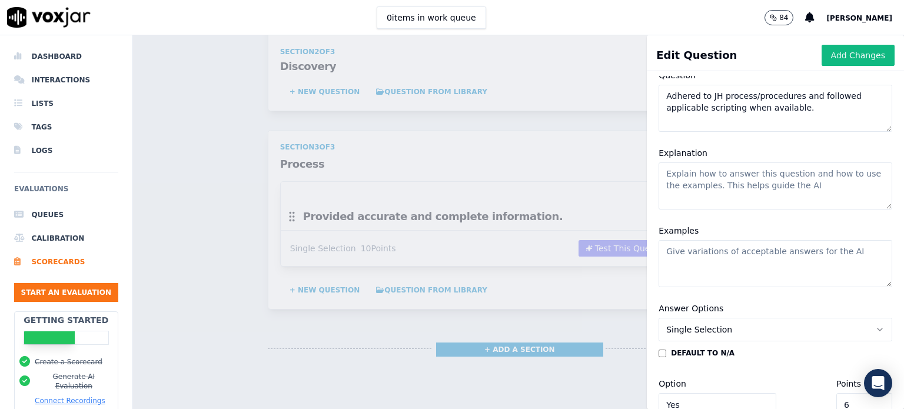
scroll to position [32, 0]
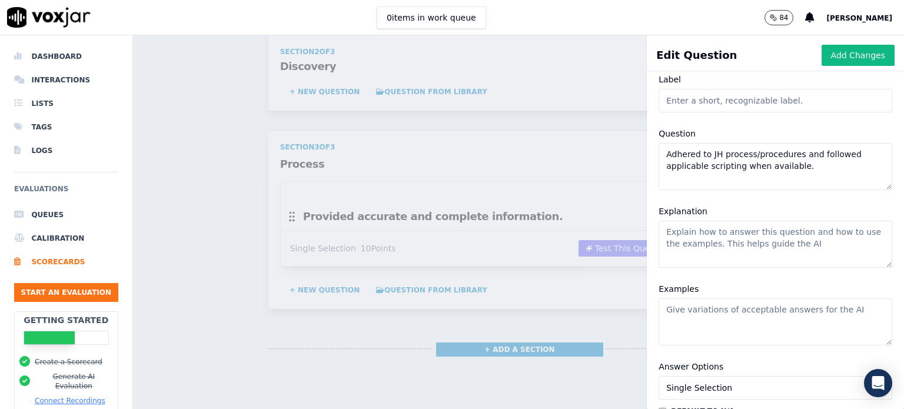
type input "No"
drag, startPoint x: 797, startPoint y: 168, endPoint x: 647, endPoint y: 152, distance: 150.2
click at [658, 152] on textarea "Adhered to JH process/procedures and followed applicable scripting when availab…" at bounding box center [775, 166] width 234 height 47
click at [678, 239] on textarea "Explanation" at bounding box center [775, 244] width 234 height 47
paste textarea "Adhered to JH process/procedures and followed applicable scripting when availab…"
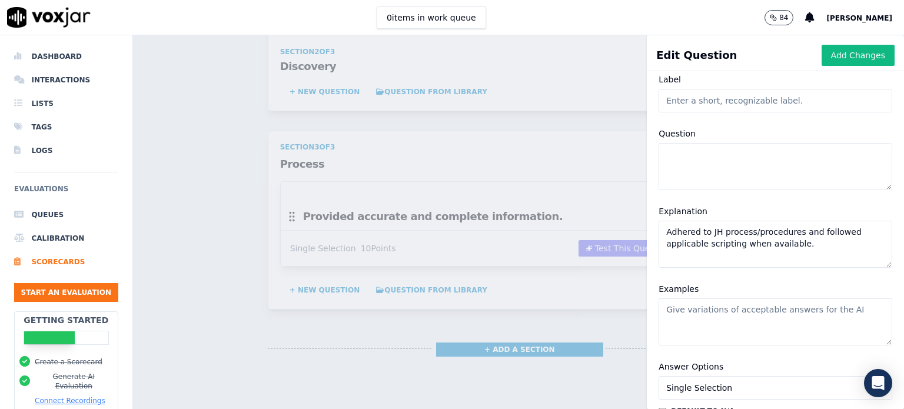
type textarea "Adhered to JH process/procedures and followed applicable scripting when availab…"
click at [671, 155] on textarea "Question" at bounding box center [775, 166] width 234 height 47
click at [693, 154] on textarea "Question" at bounding box center [775, 166] width 234 height 47
paste textarea "Adhered to JH process/procedures and followed applicable scripting when availab…"
type textarea "Adhered to JH process/procedures and followed applicable scripting when availab…"
